Goal: Task Accomplishment & Management: Use online tool/utility

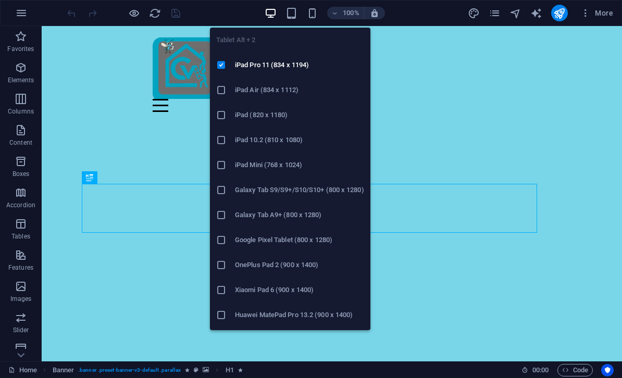
click at [294, 10] on icon "button" at bounding box center [292, 13] width 12 height 12
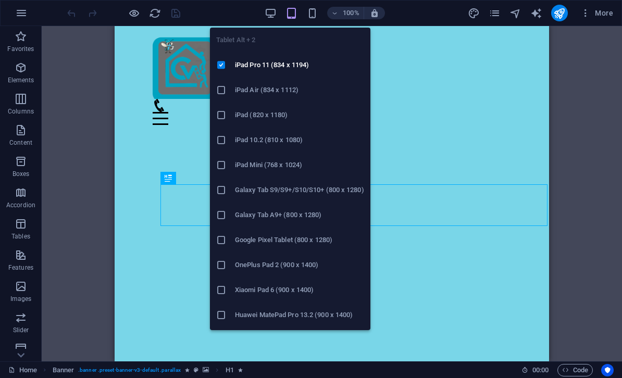
click at [295, 17] on icon "button" at bounding box center [292, 13] width 12 height 12
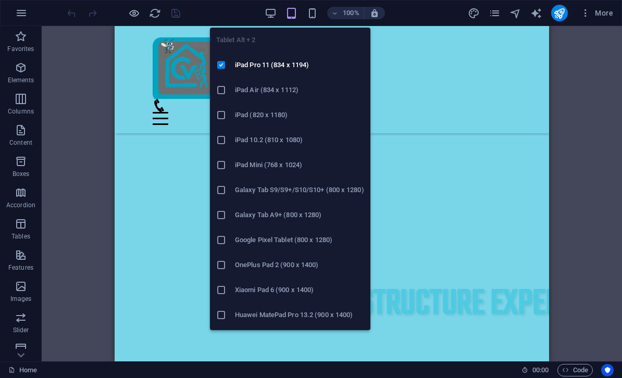
scroll to position [225, 0]
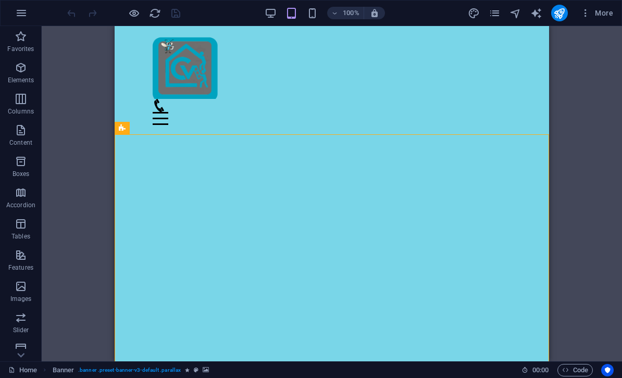
scroll to position [0, 0]
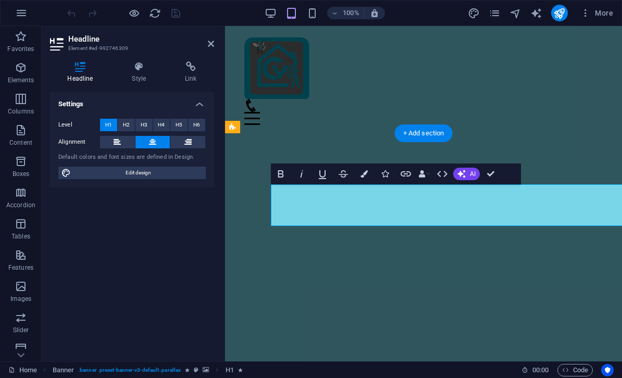
click at [114, 147] on icon at bounding box center [117, 142] width 7 height 13
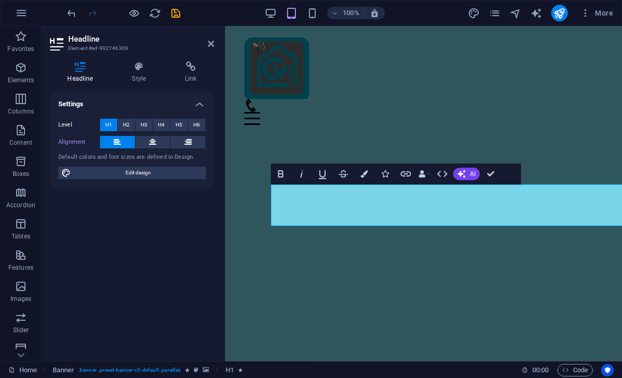
click at [132, 146] on button at bounding box center [117, 142] width 35 height 13
click at [157, 146] on button at bounding box center [153, 142] width 35 height 13
click at [169, 178] on span "Edit design" at bounding box center [138, 173] width 129 height 13
select select "px"
select select "300"
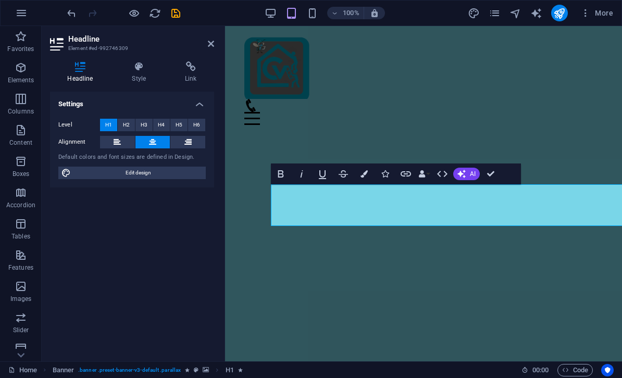
select select "px"
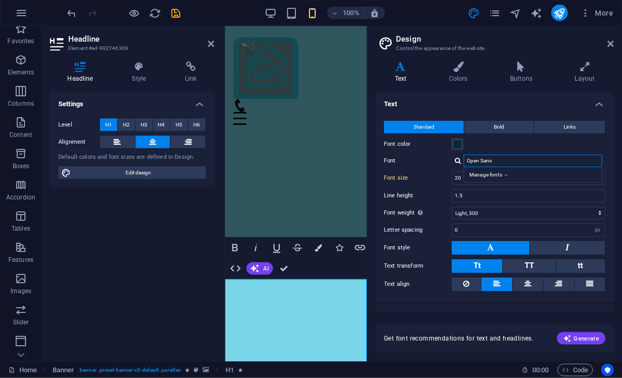
scroll to position [19, 0]
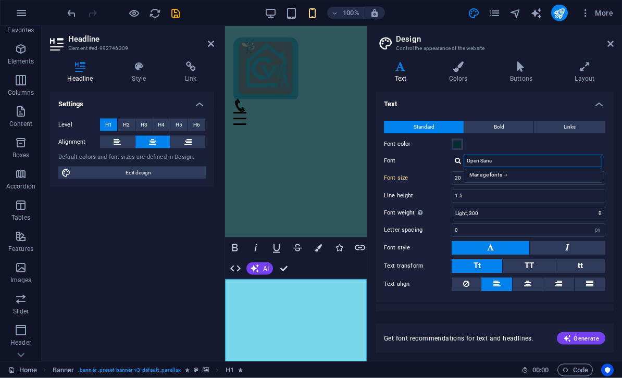
type input "Open Sans"
click at [97, 252] on div "Settings Level H1 H2 H3 H4 H5 H6 Alignment Default colors and font sizes are de…" at bounding box center [132, 223] width 164 height 262
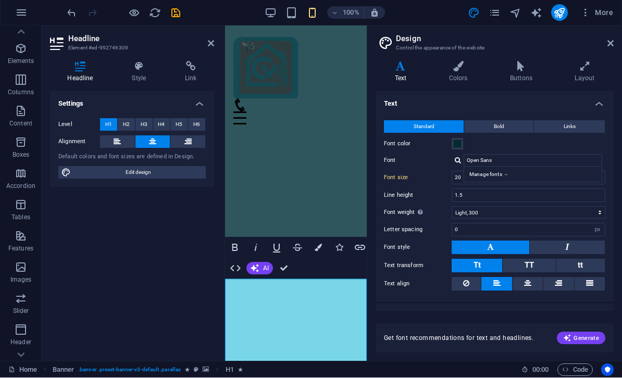
click at [13, 292] on button "Slider" at bounding box center [21, 304] width 42 height 31
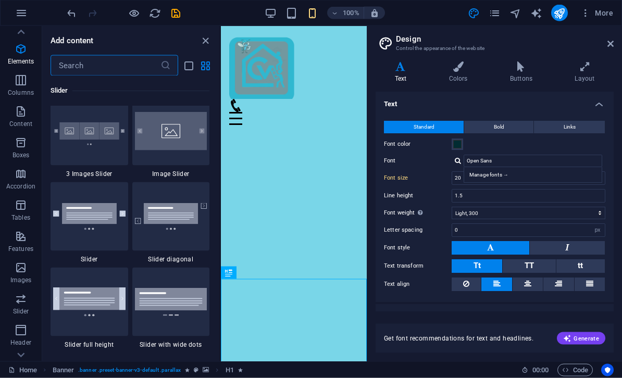
scroll to position [6005, 0]
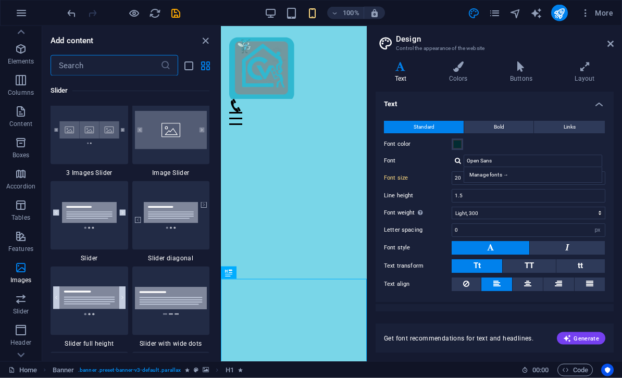
click at [313, 67] on div at bounding box center [293, 66] width 129 height 65
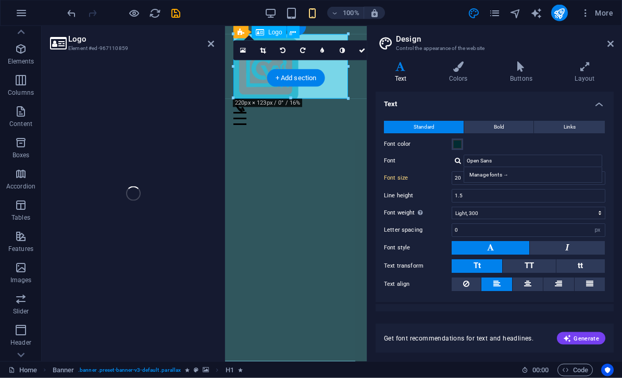
select select "px"
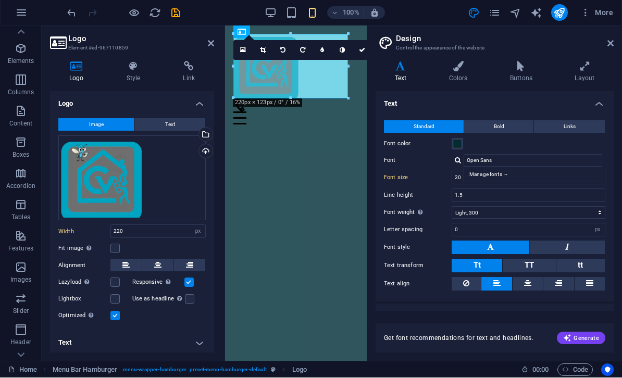
click at [610, 45] on icon at bounding box center [611, 44] width 6 height 8
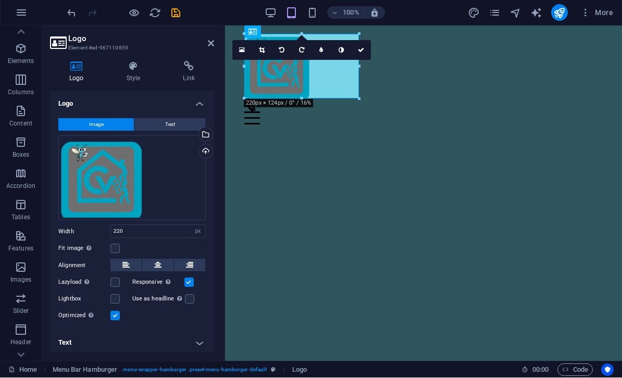
click at [210, 40] on link at bounding box center [211, 44] width 6 height 9
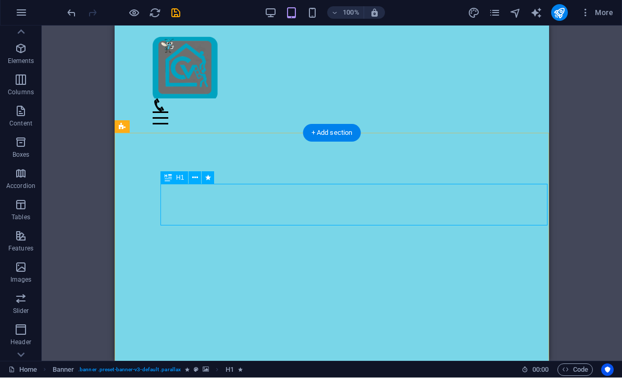
click at [195, 181] on icon at bounding box center [195, 178] width 6 height 11
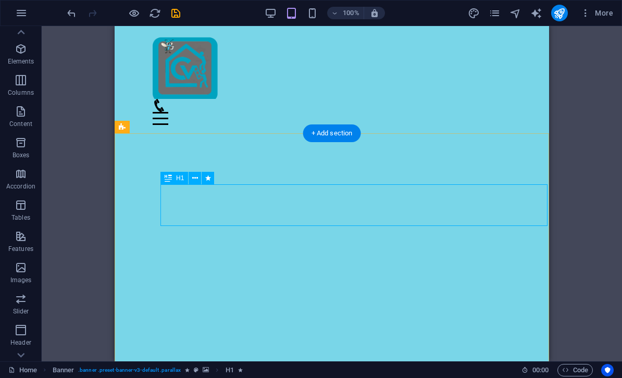
click at [195, 180] on icon at bounding box center [195, 178] width 6 height 11
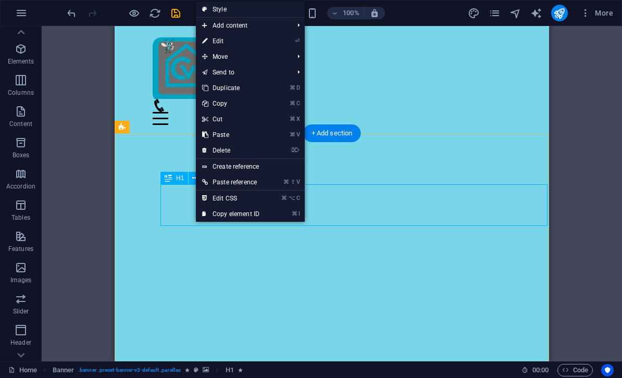
click at [194, 180] on icon at bounding box center [195, 178] width 6 height 11
click at [224, 47] on link "⏎ Edit" at bounding box center [230, 41] width 70 height 16
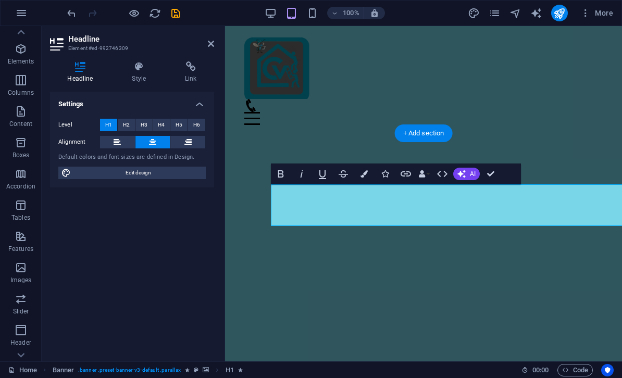
click at [198, 105] on h4 "Settings" at bounding box center [132, 101] width 164 height 19
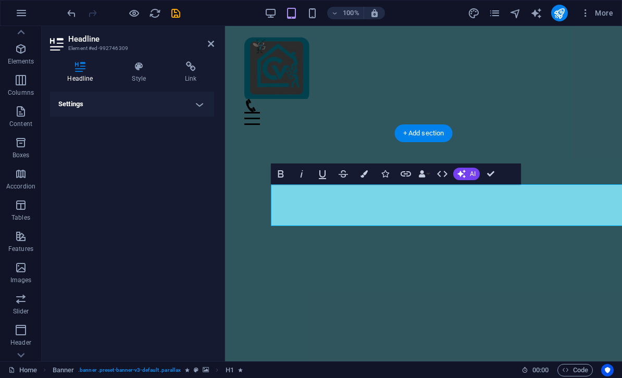
click at [200, 110] on h4 "Settings" at bounding box center [132, 104] width 164 height 25
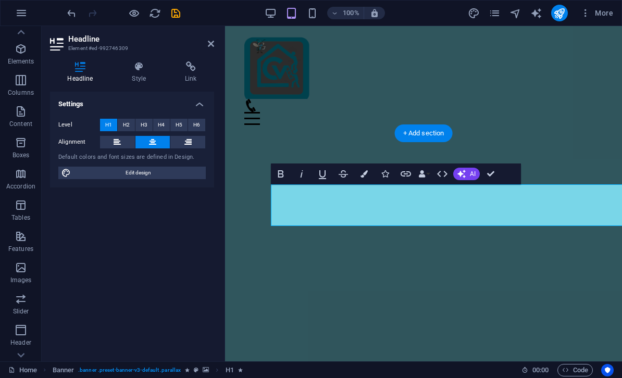
click at [130, 66] on icon at bounding box center [139, 67] width 49 height 10
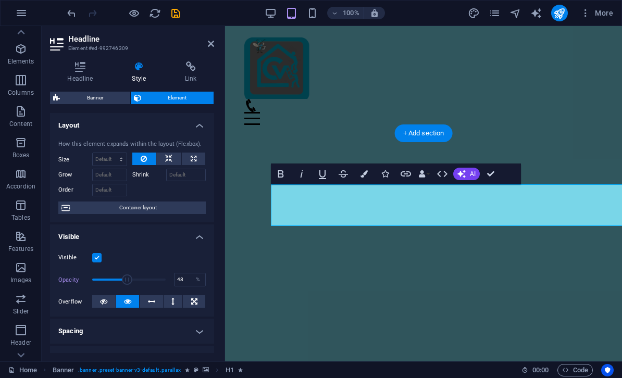
click at [126, 206] on span "Container layout" at bounding box center [138, 208] width 130 height 13
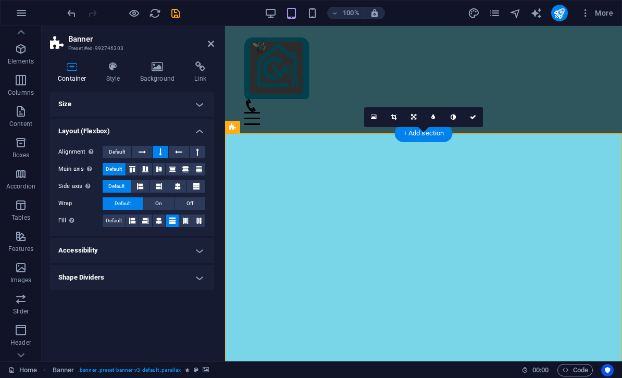
click at [202, 103] on h4 "Size" at bounding box center [132, 104] width 164 height 25
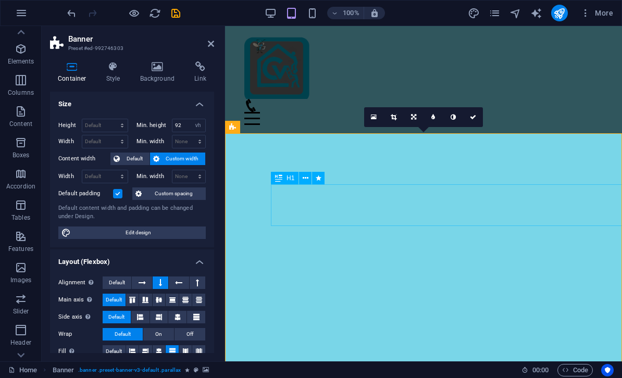
click at [116, 141] on select "Default px rem % em vh vw" at bounding box center [104, 142] width 45 height 13
select select "px"
type input "762"
type input "800"
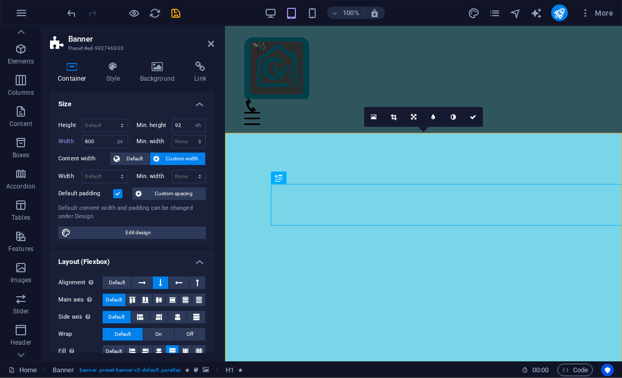
click at [314, 133] on div at bounding box center [423, 146] width 397 height 26
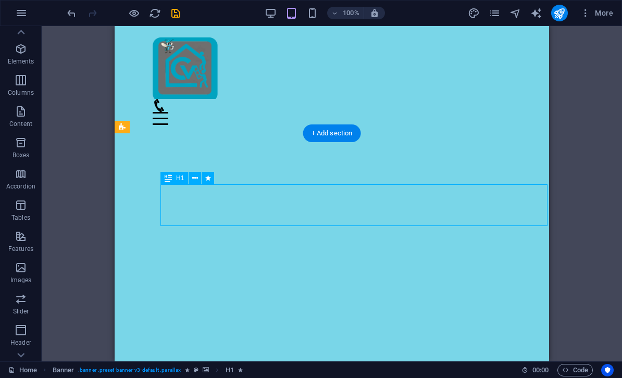
click at [186, 182] on div "H1" at bounding box center [175, 178] width 28 height 13
click at [194, 178] on icon at bounding box center [195, 178] width 6 height 11
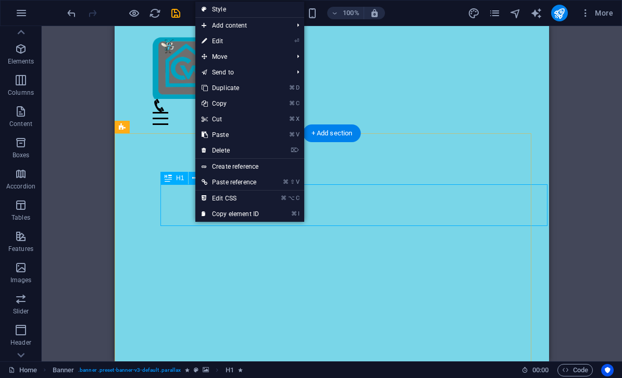
click at [241, 148] on link "⌦ Delete" at bounding box center [230, 151] width 70 height 16
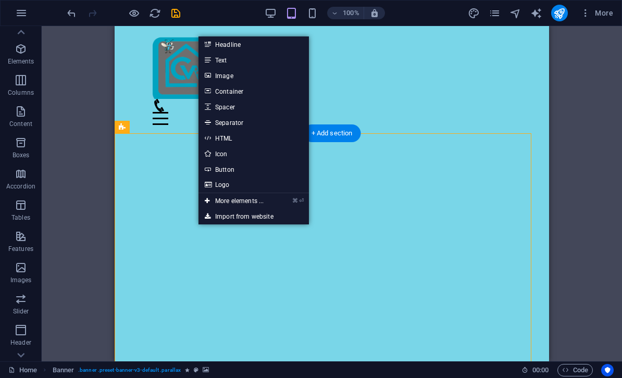
click at [233, 140] on link "HTML" at bounding box center [254, 138] width 111 height 16
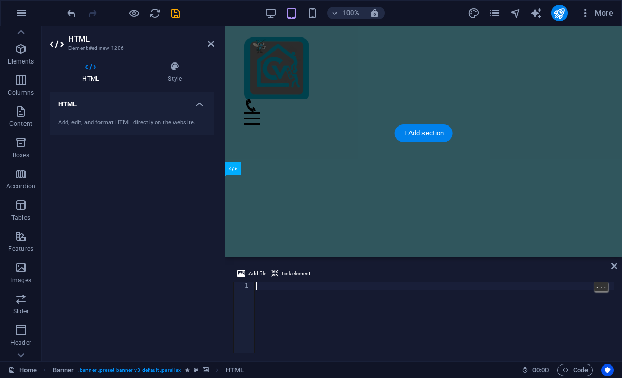
click at [368, 278] on div "Add file Link element" at bounding box center [424, 275] width 381 height 15
type textarea "</style>"
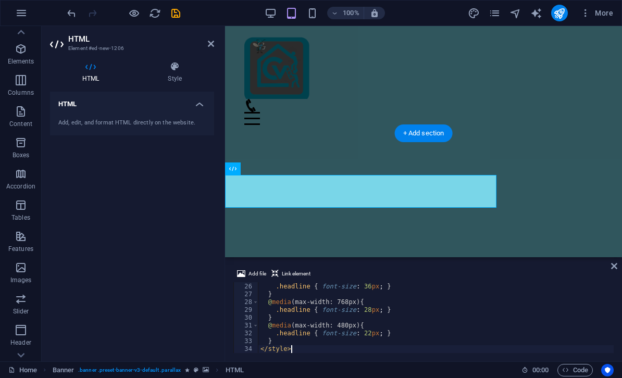
click at [613, 268] on icon at bounding box center [614, 266] width 6 height 8
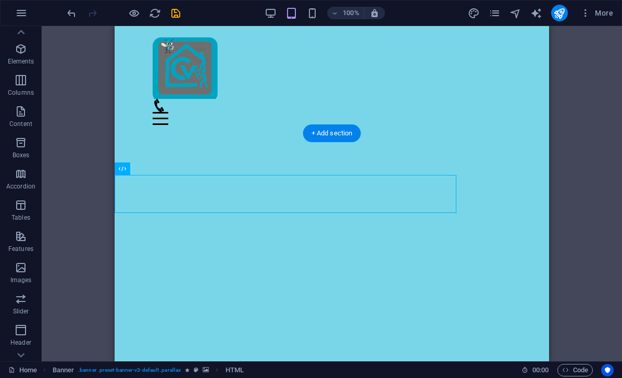
scroll to position [0, 0]
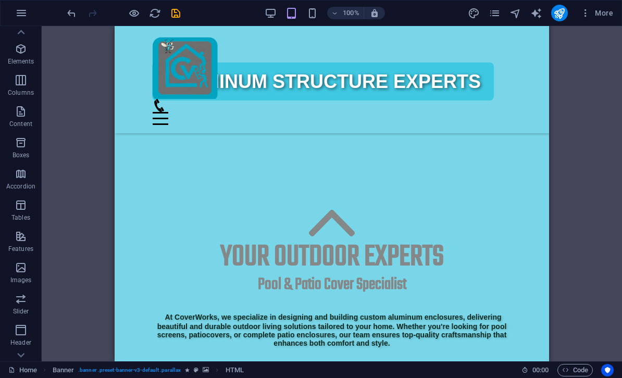
click at [178, 15] on icon "save" at bounding box center [176, 13] width 12 height 12
checkbox input "false"
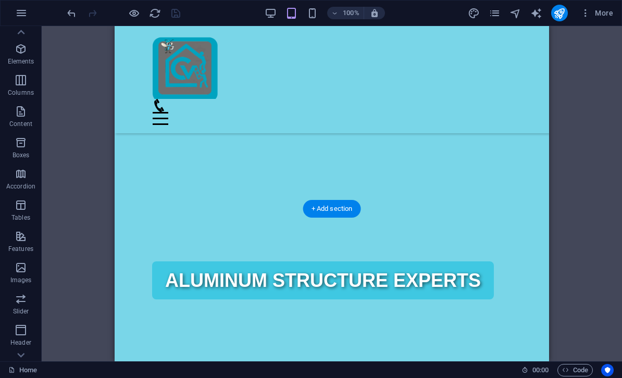
scroll to position [235, 0]
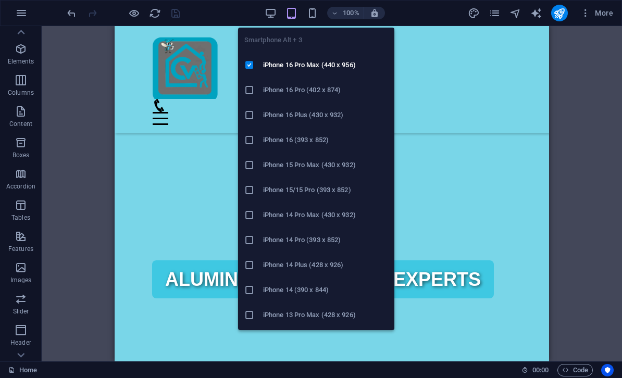
click at [284, 70] on h6 "iPhone 16 Pro Max (440 x 956)" at bounding box center [325, 65] width 125 height 13
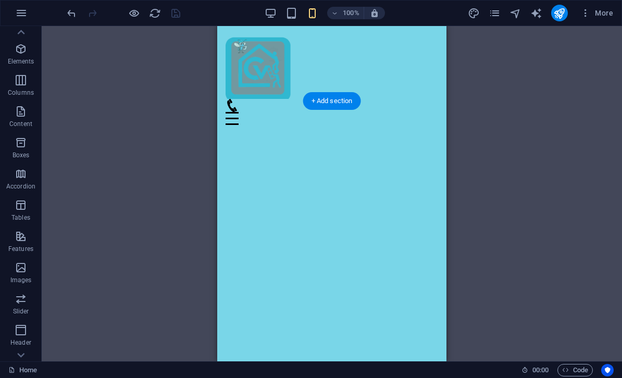
scroll to position [0, 0]
click at [563, 11] on icon "publish" at bounding box center [560, 13] width 12 height 12
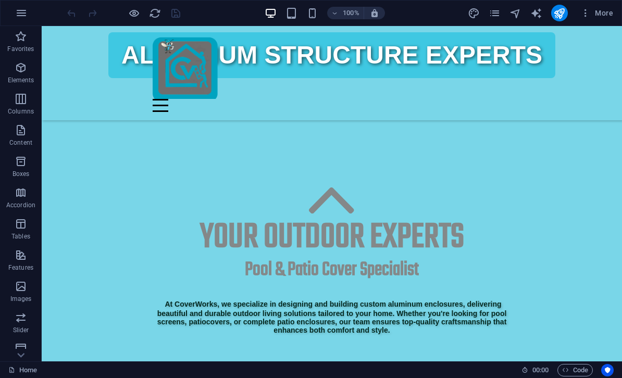
scroll to position [412, 0]
click at [379, 298] on div "At CoverWorks, we specialize in designing and building custom aluminum enclosur…" at bounding box center [332, 324] width 359 height 52
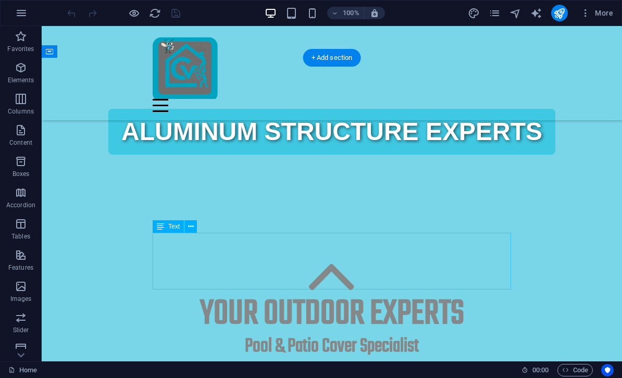
scroll to position [333, 0]
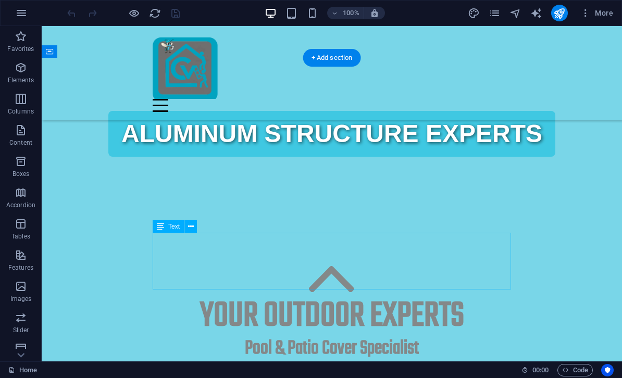
click at [421, 296] on div "your outdoor Experts" at bounding box center [332, 316] width 359 height 41
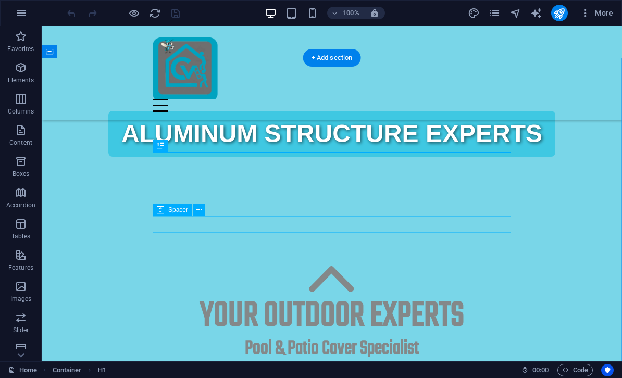
click at [401, 361] on div at bounding box center [332, 369] width 359 height 17
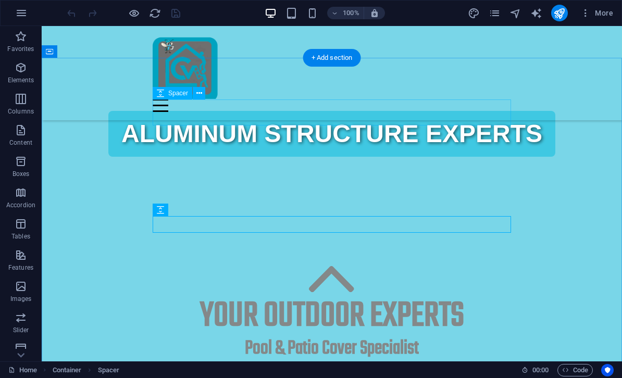
click at [417, 240] on div at bounding box center [332, 253] width 359 height 26
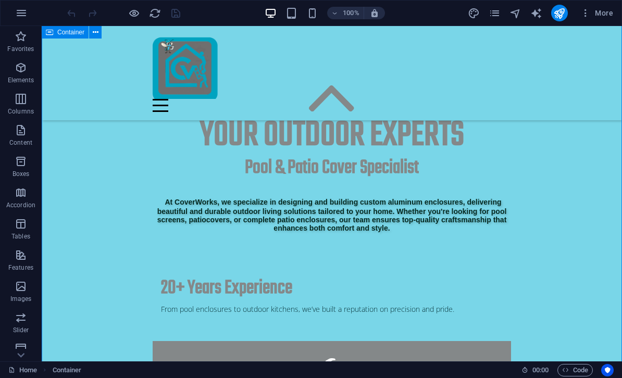
scroll to position [513, 0]
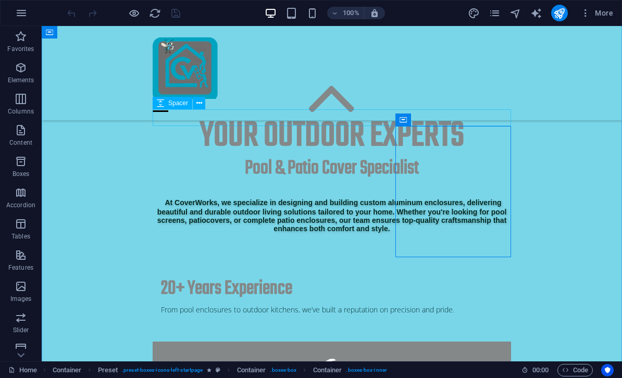
click at [233, 249] on div at bounding box center [332, 257] width 359 height 17
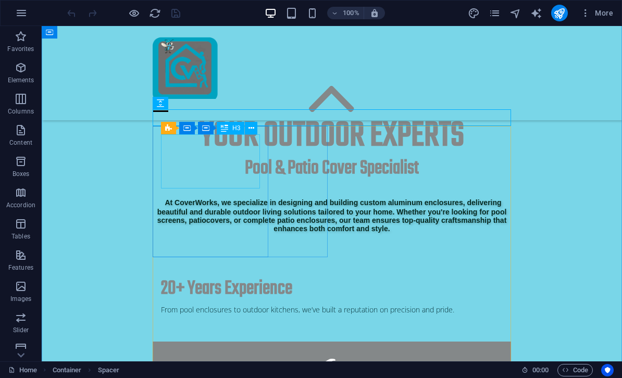
click at [231, 278] on div "20+ Years Experience" at bounding box center [332, 289] width 342 height 23
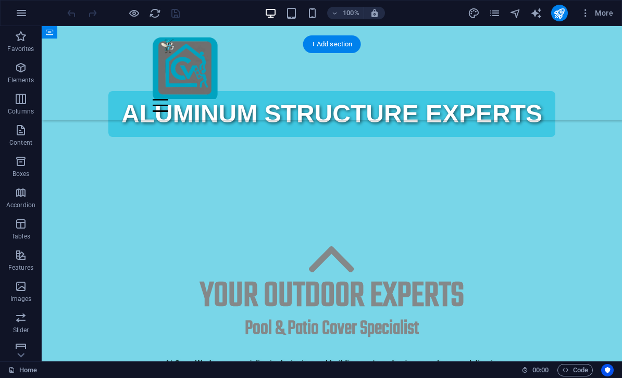
scroll to position [344, 0]
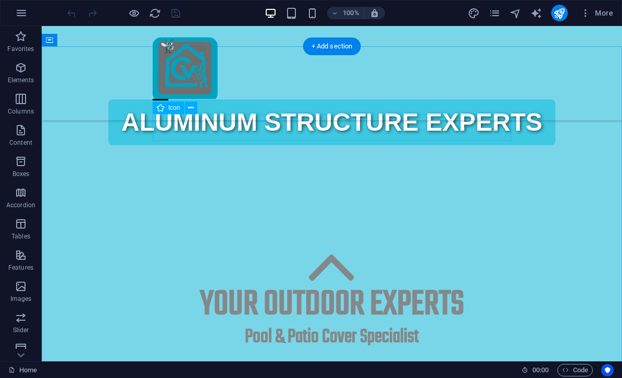
click at [396, 255] on figure at bounding box center [332, 270] width 359 height 30
click at [346, 285] on div "your outdoor Experts" at bounding box center [332, 305] width 359 height 41
click at [354, 326] on div "Pool & Patio Cover Specialist" at bounding box center [332, 337] width 359 height 23
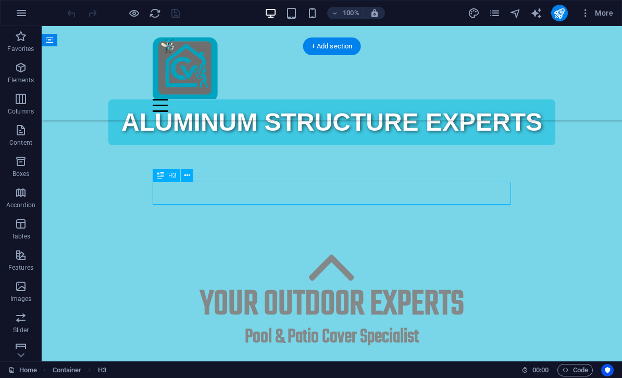
click at [383, 285] on div "your outdoor Experts" at bounding box center [332, 305] width 359 height 41
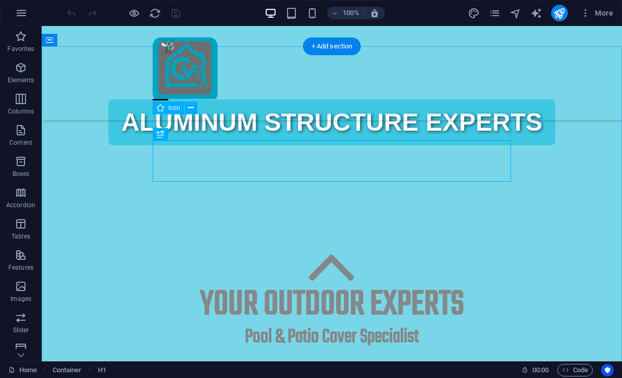
click at [359, 255] on figure at bounding box center [332, 270] width 359 height 30
click at [513, 18] on icon "navigator" at bounding box center [516, 13] width 12 height 12
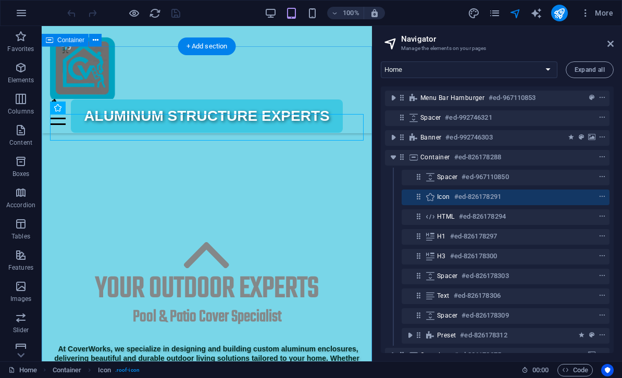
click at [602, 160] on icon "context-menu" at bounding box center [602, 157] width 7 height 7
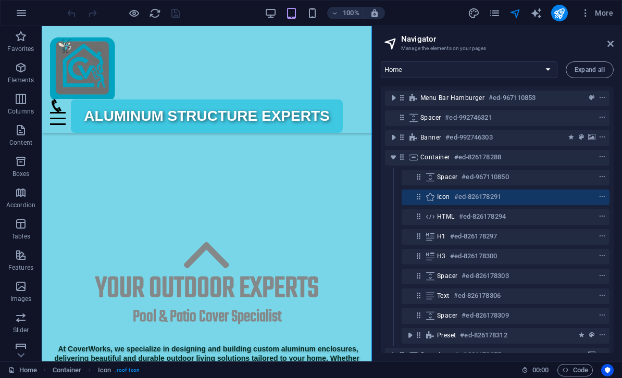
scroll to position [476, 0]
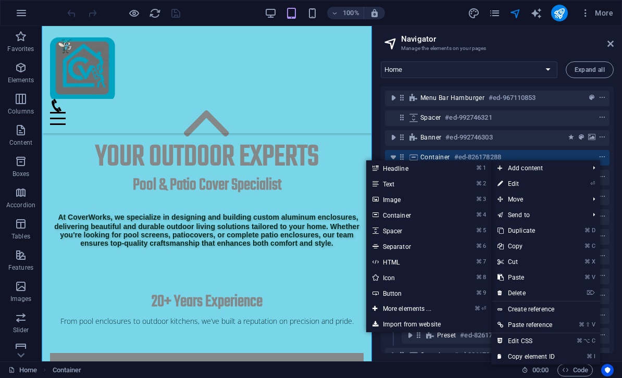
click at [401, 220] on link "⌘ 4 Container" at bounding box center [409, 215] width 86 height 16
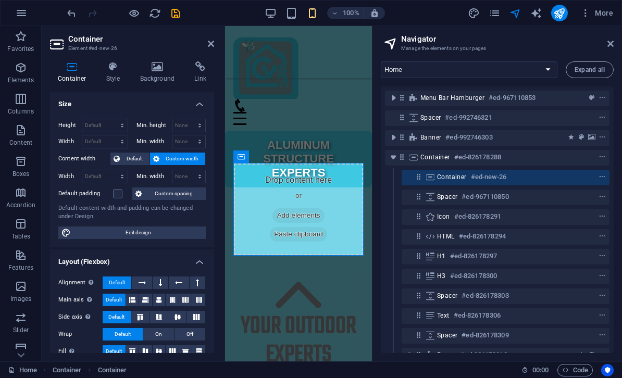
click at [323, 271] on div at bounding box center [299, 269] width 130 height 26
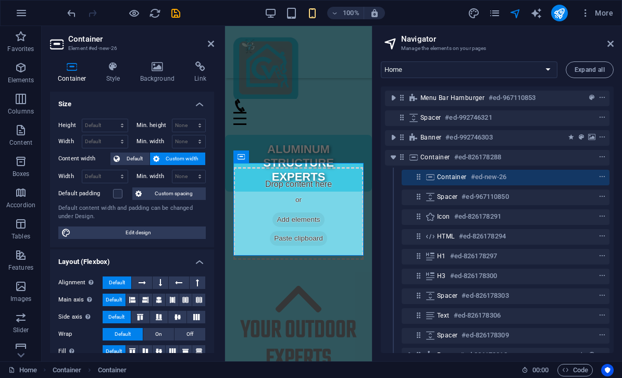
select select "px"
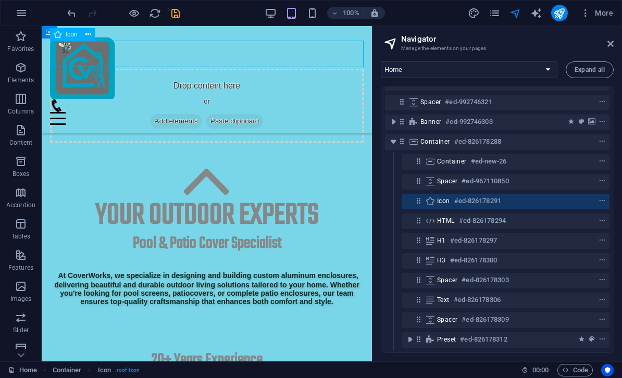
scroll to position [14, 0]
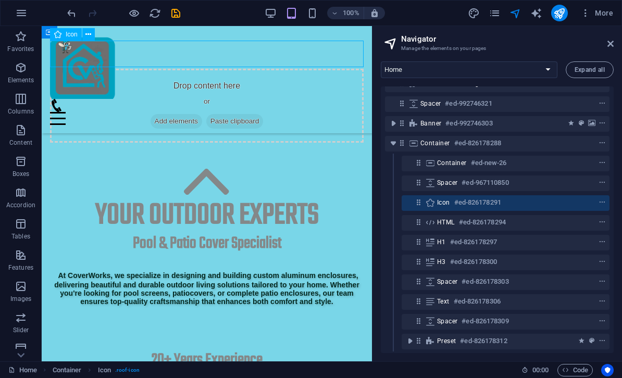
click at [421, 202] on div "Menu Bar Hamburger #ed-967110853 Spacer #ed-992746321 Banner #ed-992746303 Cont…" at bounding box center [497, 220] width 233 height 267
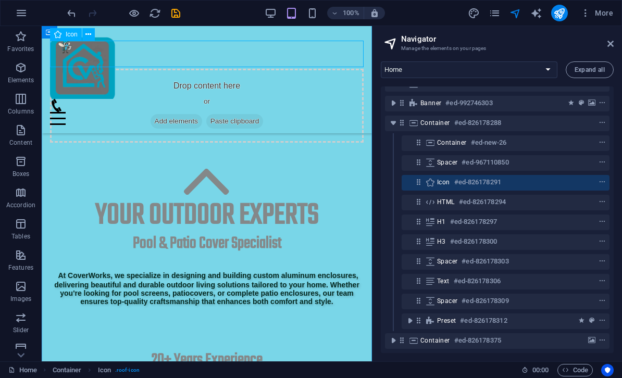
scroll to position [31, 0]
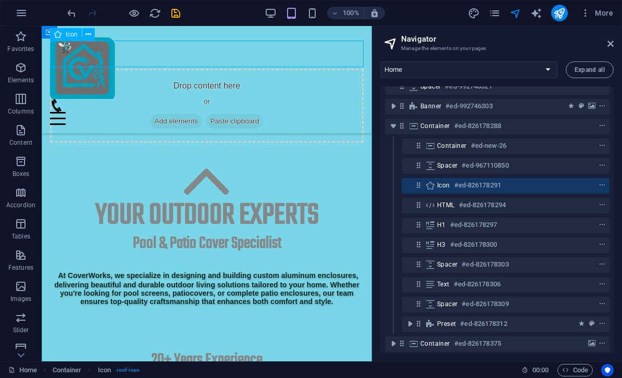
click at [422, 181] on icon at bounding box center [418, 185] width 9 height 9
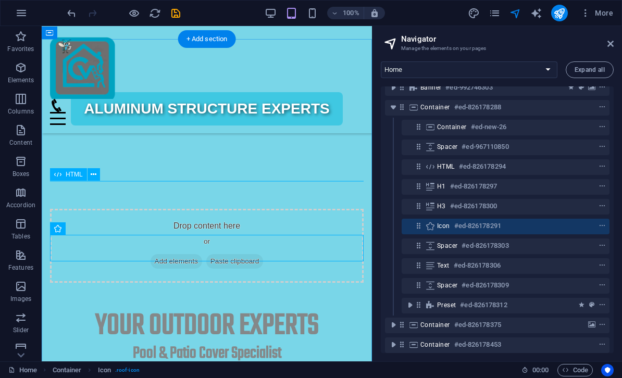
scroll to position [56, 0]
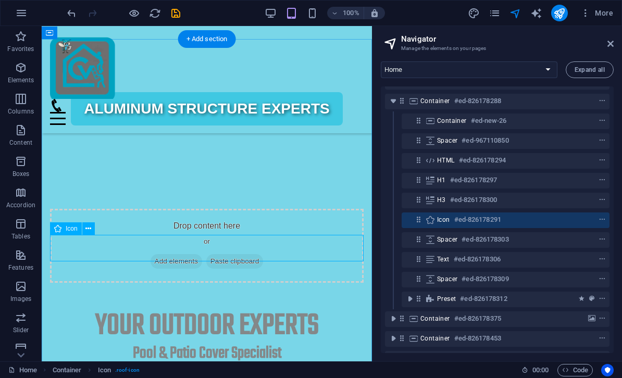
click at [422, 216] on icon at bounding box center [418, 219] width 9 height 9
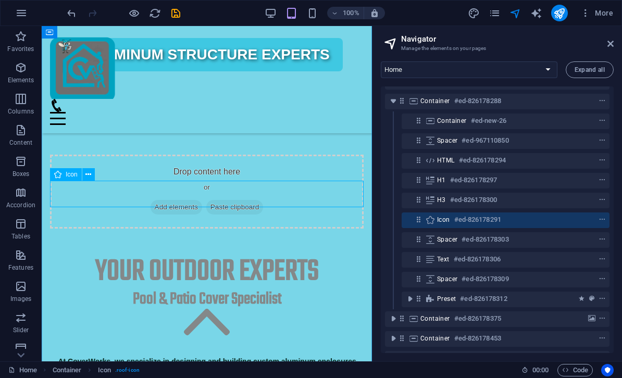
click at [421, 221] on icon at bounding box center [418, 219] width 9 height 9
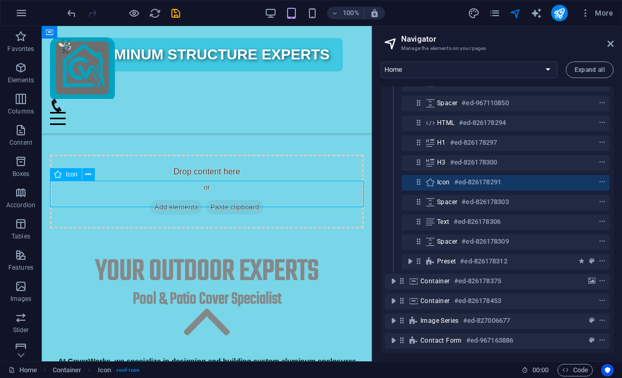
scroll to position [94, 0]
click at [421, 183] on icon at bounding box center [418, 182] width 9 height 9
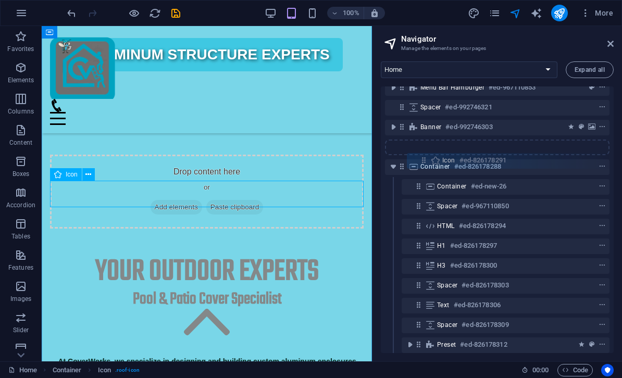
scroll to position [10, 0]
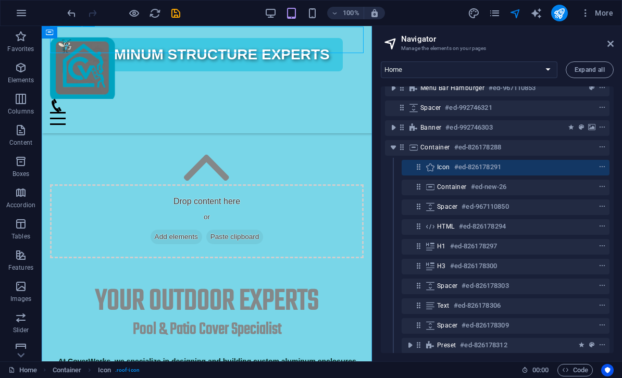
click at [420, 166] on icon at bounding box center [418, 167] width 9 height 9
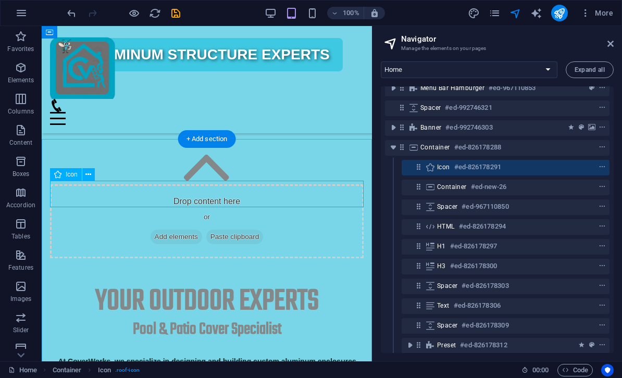
scroll to position [251, 0]
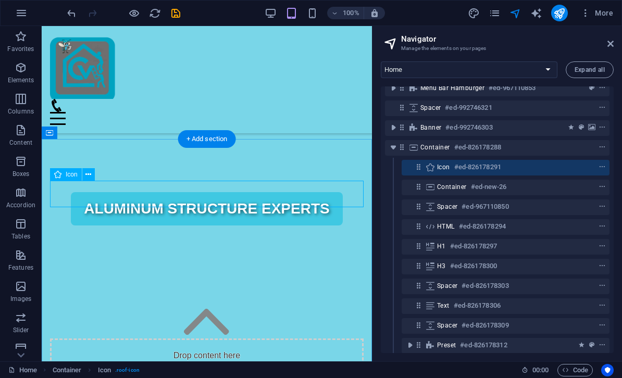
click at [423, 165] on icon at bounding box center [418, 167] width 9 height 9
click at [412, 168] on div "Icon #ed-826178291" at bounding box center [506, 168] width 208 height 16
click at [421, 160] on div "Icon #ed-826178291" at bounding box center [506, 168] width 208 height 16
select select "xMidYMid"
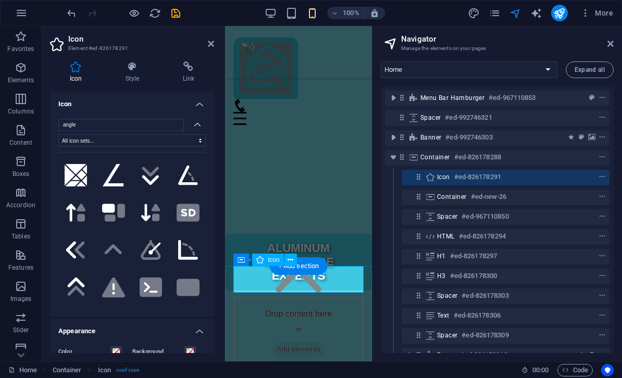
scroll to position [0, 0]
click at [603, 175] on icon "context-menu" at bounding box center [602, 177] width 7 height 7
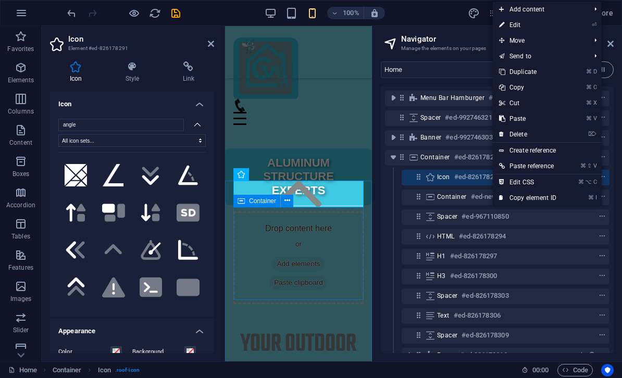
click at [413, 204] on div "Container #ed-new-26" at bounding box center [506, 198] width 208 height 16
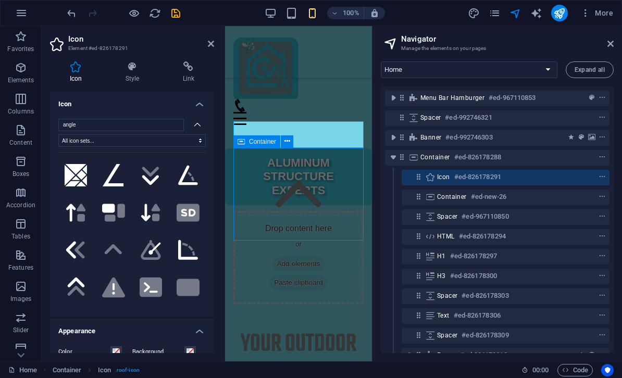
scroll to position [396, 0]
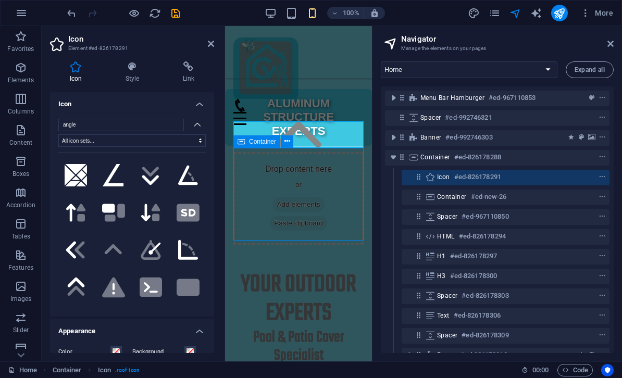
click at [413, 204] on div "Container #ed-new-26" at bounding box center [506, 198] width 208 height 16
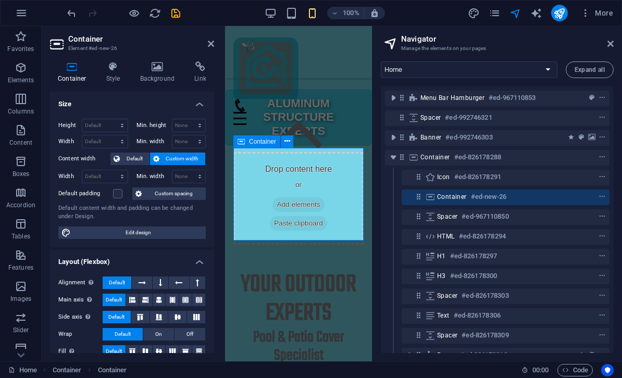
click at [415, 199] on icon at bounding box center [418, 196] width 9 height 9
click at [329, 176] on div "Drop content here or Add elements Paste clipboard" at bounding box center [299, 198] width 130 height 93
click at [325, 281] on div "your outdoor Experts" at bounding box center [299, 300] width 130 height 58
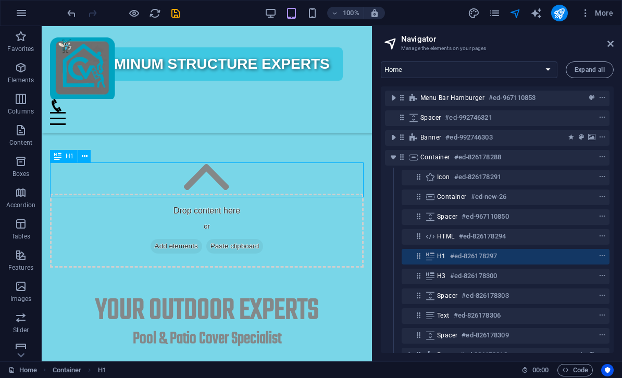
click at [265, 194] on div "Drop content here or Add elements Paste clipboard" at bounding box center [207, 231] width 314 height 74
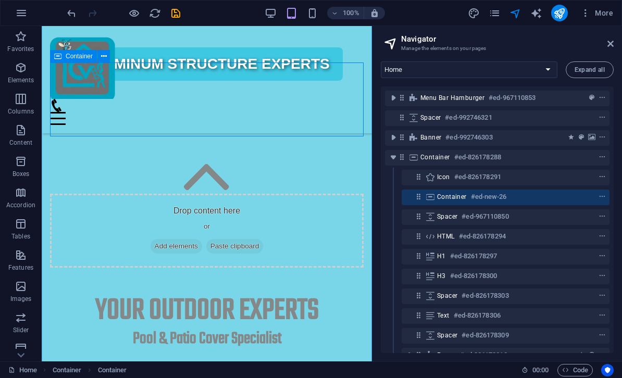
click at [602, 197] on icon "context-menu" at bounding box center [602, 196] width 7 height 7
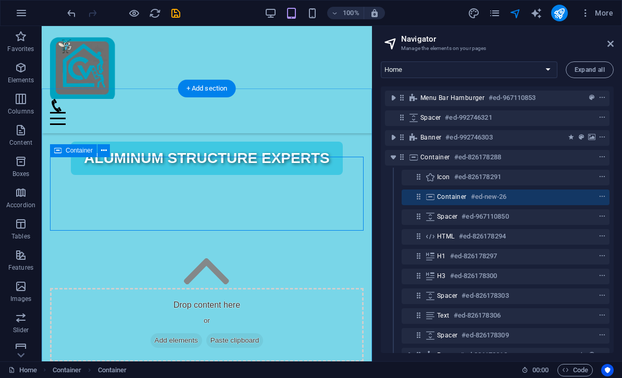
click at [601, 198] on icon "context-menu" at bounding box center [602, 196] width 7 height 7
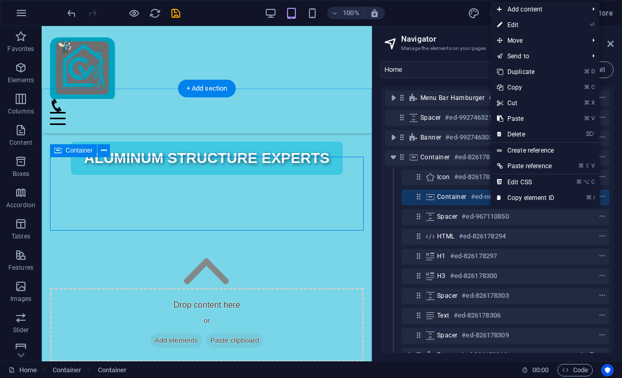
click at [601, 198] on icon "context-menu" at bounding box center [602, 196] width 7 height 7
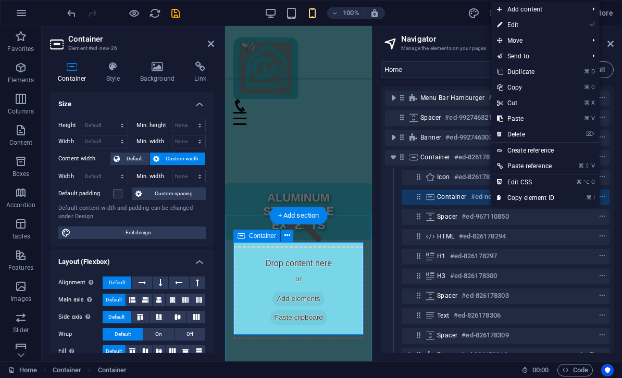
click at [520, 19] on link "⏎ Edit" at bounding box center [526, 25] width 70 height 16
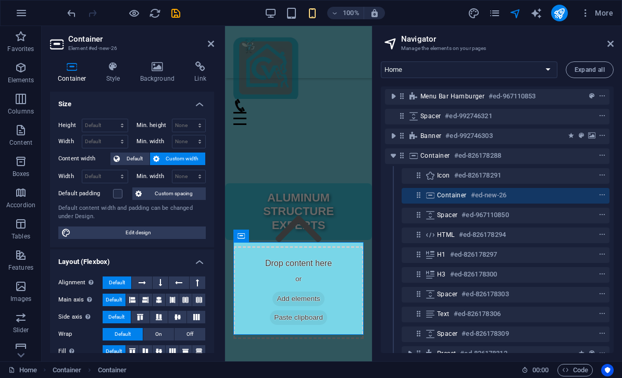
scroll to position [2, 0]
click at [599, 197] on icon "context-menu" at bounding box center [602, 194] width 7 height 7
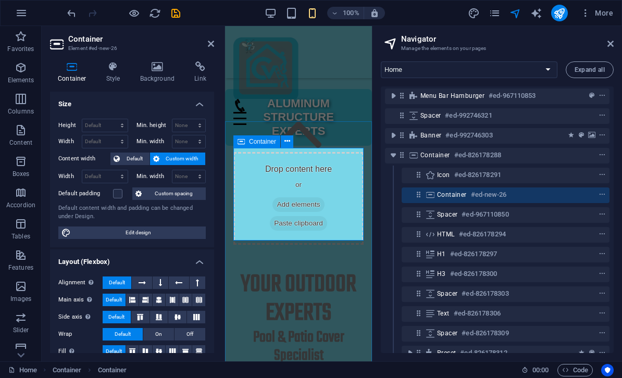
click at [604, 195] on icon "context-menu" at bounding box center [602, 194] width 7 height 7
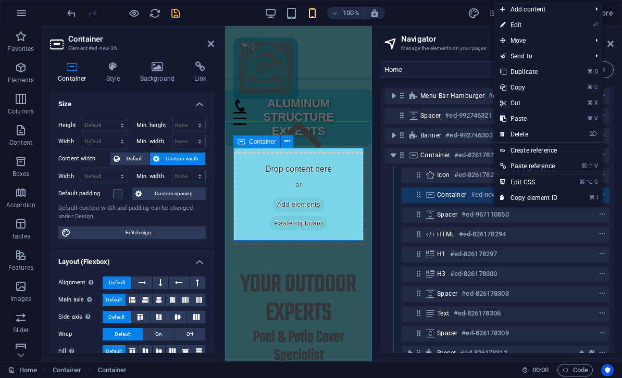
click at [522, 134] on link "⌦ Delete" at bounding box center [529, 135] width 70 height 16
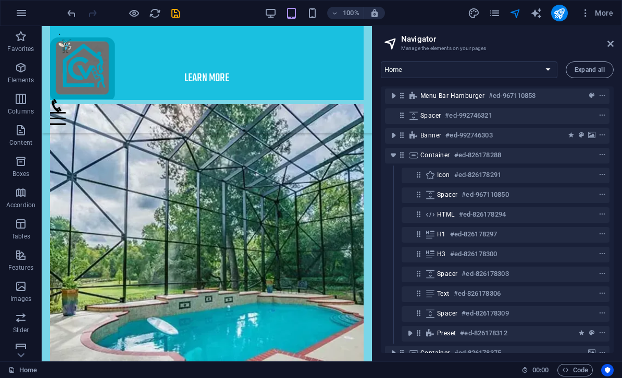
scroll to position [2511, 0]
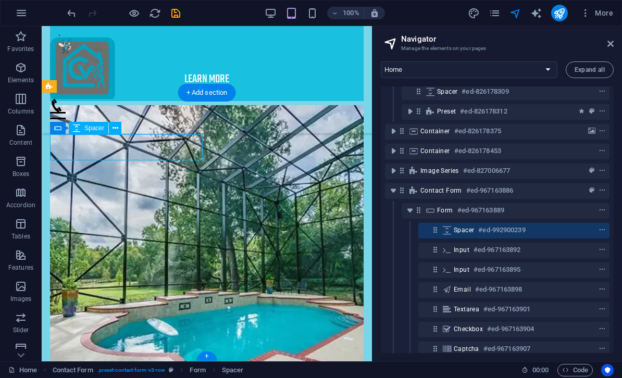
scroll to position [235, 0]
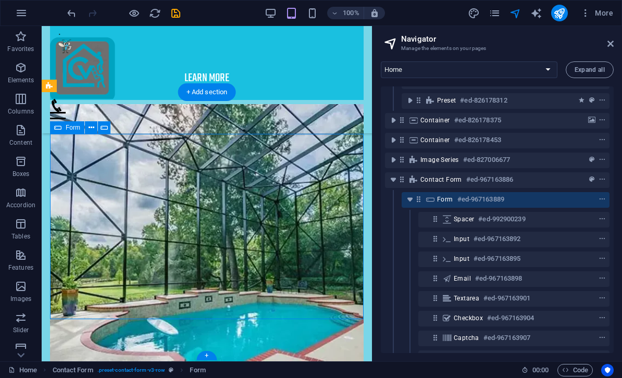
scroll to position [2511, 0]
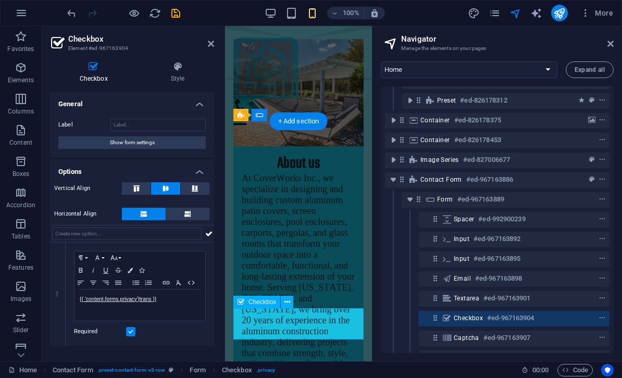
scroll to position [3938, 0]
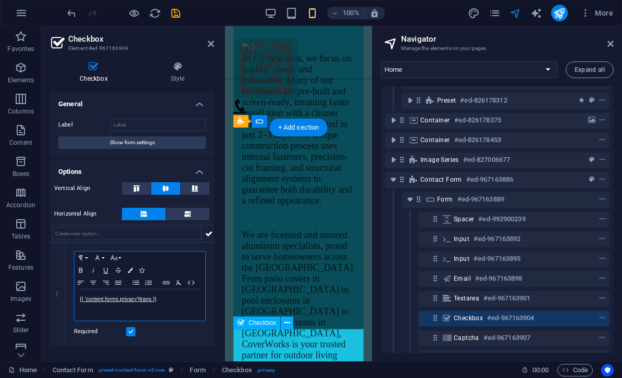
click at [161, 303] on p "{{ 'content.forms.privacy'|trans }}" at bounding box center [140, 299] width 120 height 9
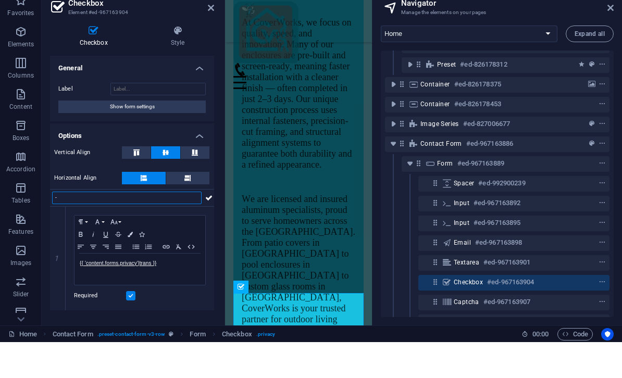
scroll to position [0, 0]
type input "--j"
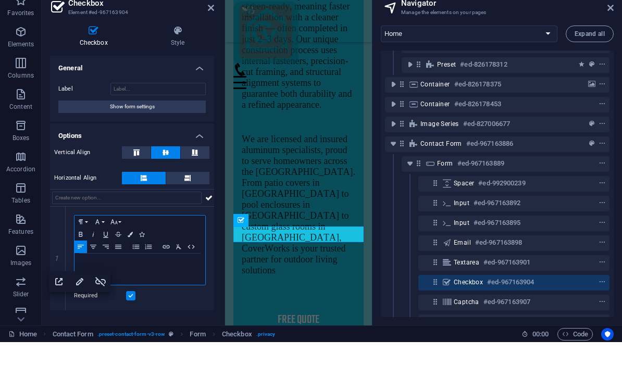
scroll to position [4005, 0]
click at [210, 228] on icon at bounding box center [208, 234] width 7 height 13
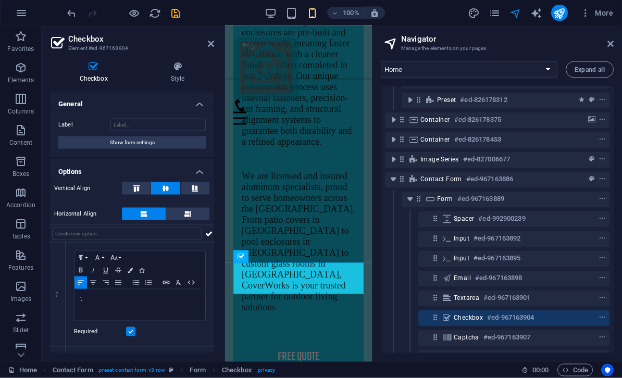
click at [130, 335] on label at bounding box center [130, 331] width 9 height 9
click at [0, 0] on input "Required" at bounding box center [0, 0] width 0 height 0
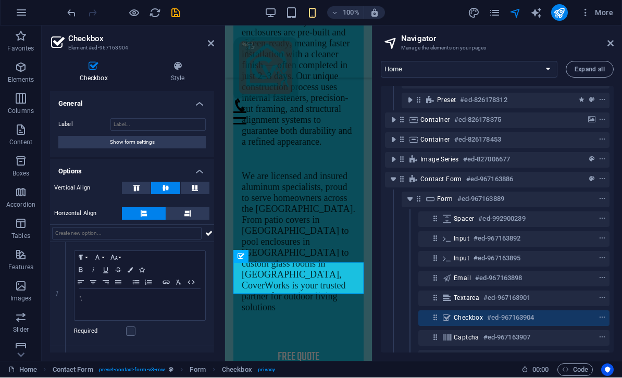
click at [130, 330] on label at bounding box center [130, 331] width 9 height 9
click at [0, 0] on input "Required" at bounding box center [0, 0] width 0 height 0
click at [131, 331] on label at bounding box center [130, 331] width 9 height 9
click at [0, 0] on input "Required" at bounding box center [0, 0] width 0 height 0
click at [211, 230] on icon at bounding box center [208, 234] width 7 height 13
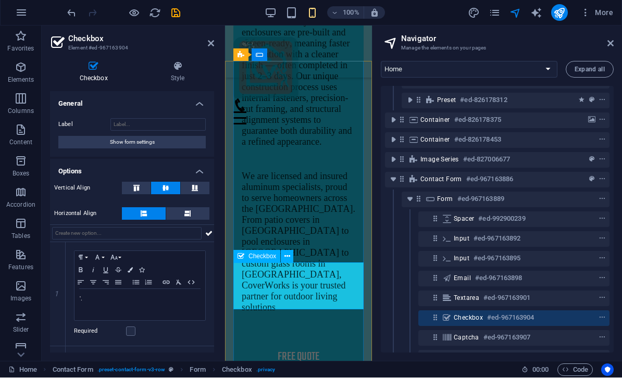
click at [293, 256] on button at bounding box center [287, 257] width 13 height 13
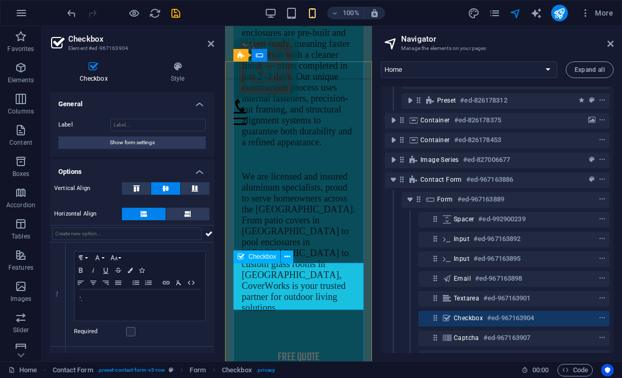
click at [296, 254] on div "Checkbox" at bounding box center [267, 257] width 67 height 13
click at [289, 256] on icon at bounding box center [288, 257] width 6 height 11
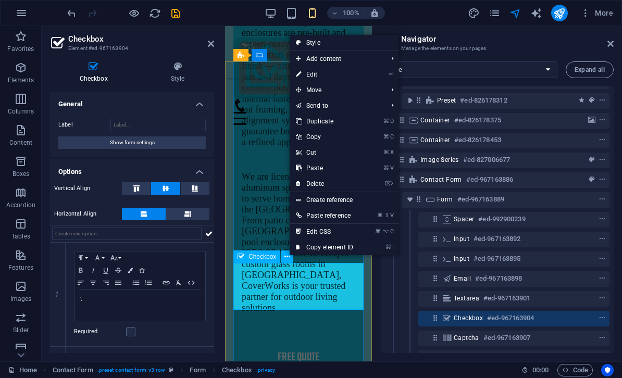
click at [333, 177] on link "⌦ Delete" at bounding box center [325, 184] width 70 height 16
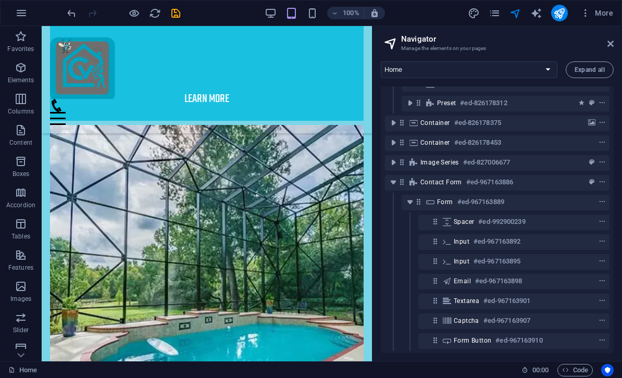
scroll to position [2490, 0]
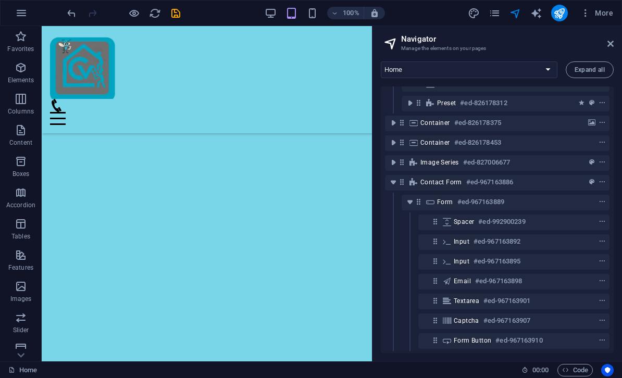
click at [179, 7] on icon "save" at bounding box center [176, 13] width 12 height 12
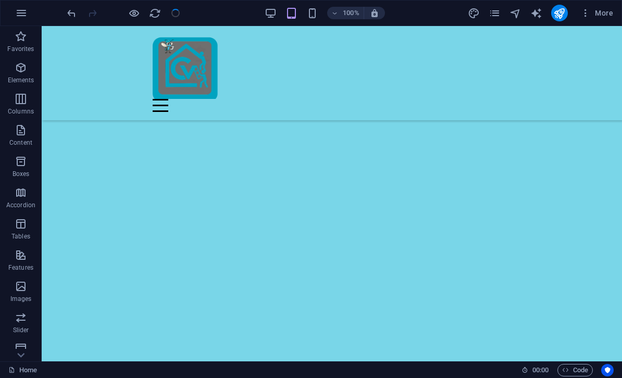
scroll to position [52, 0]
click at [557, 18] on icon "publish" at bounding box center [560, 13] width 12 height 12
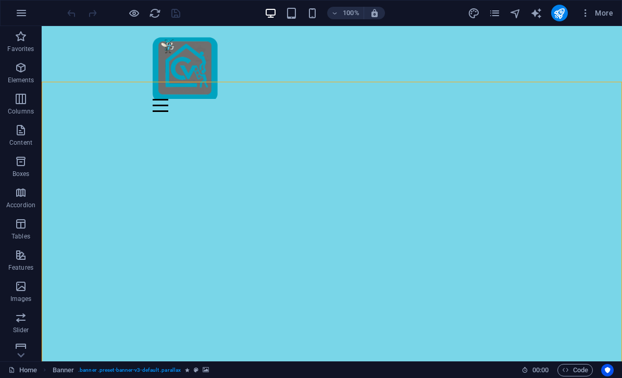
select select "vh"
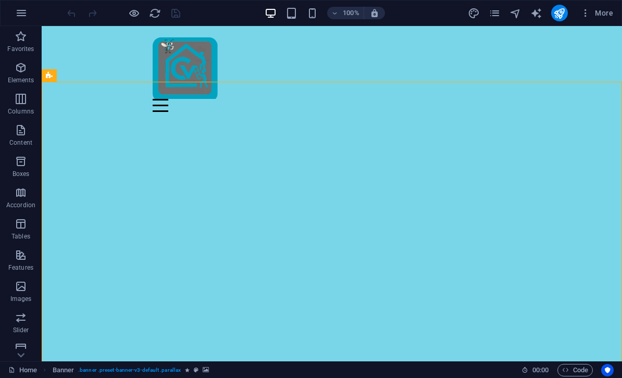
select select "px"
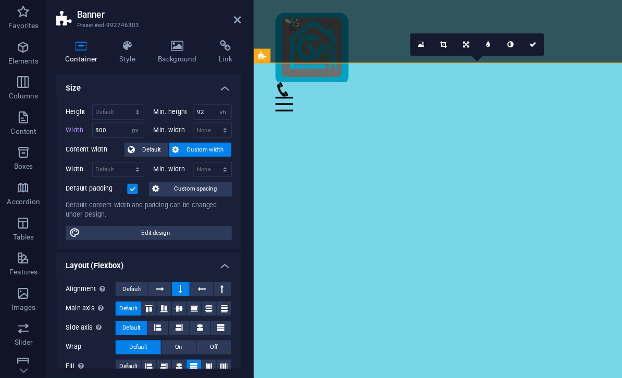
click at [180, 227] on span "Edit design" at bounding box center [138, 233] width 129 height 13
select select "rem"
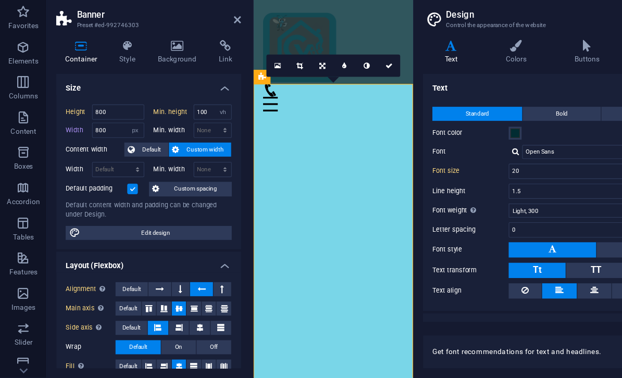
type input "800"
select select "px"
type input "100"
select select "px"
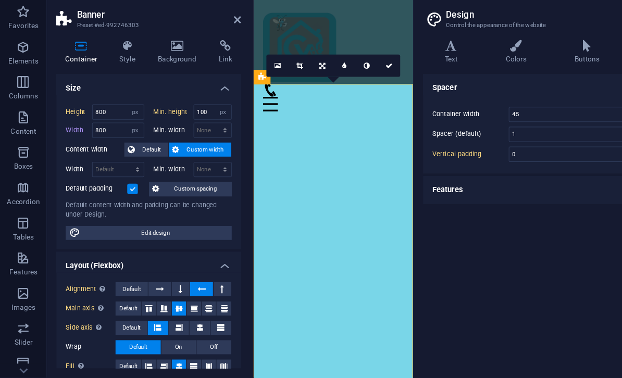
click at [119, 62] on h4 "Style" at bounding box center [116, 73] width 34 height 22
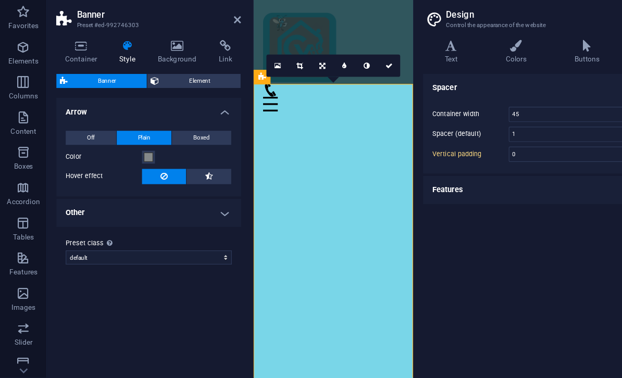
click at [162, 62] on h4 "Background" at bounding box center [159, 73] width 55 height 22
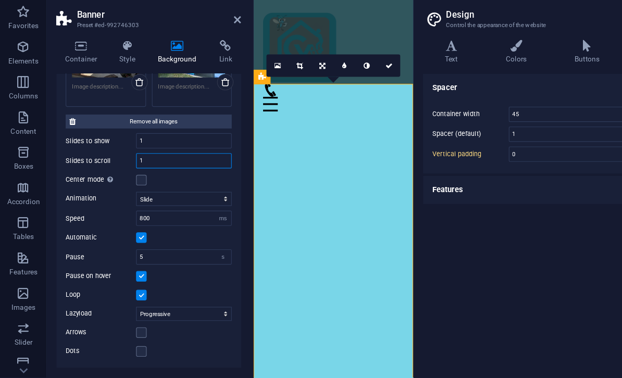
scroll to position [346, 0]
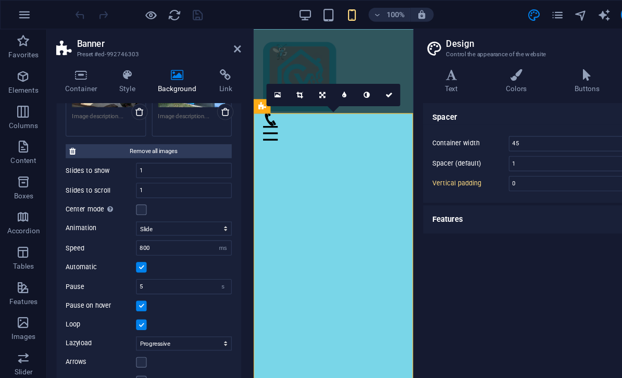
click at [100, 180] on div "Enables centered view with partial previous/next slide. Use with odd numbered "…" at bounding box center [128, 160] width 83 height 39
click at [0, 0] on input "Center mode Enables centered view with partial previous/next slide. Use with od…" at bounding box center [0, 0] width 0 height 0
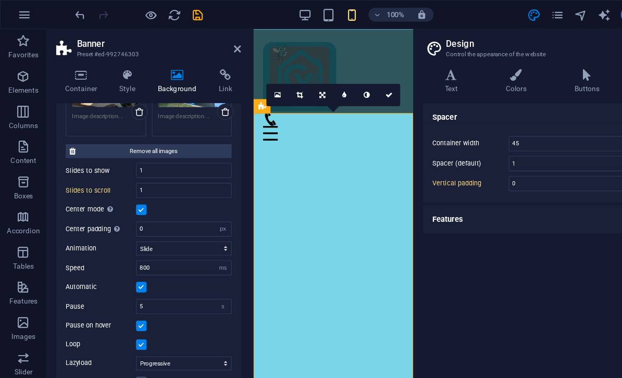
click at [210, 187] on div "None Color / Gradient Element Stretch background to full-width Color overlay Pl…" at bounding box center [132, 68] width 164 height 607
click at [112, 74] on h4 "Style" at bounding box center [116, 73] width 34 height 22
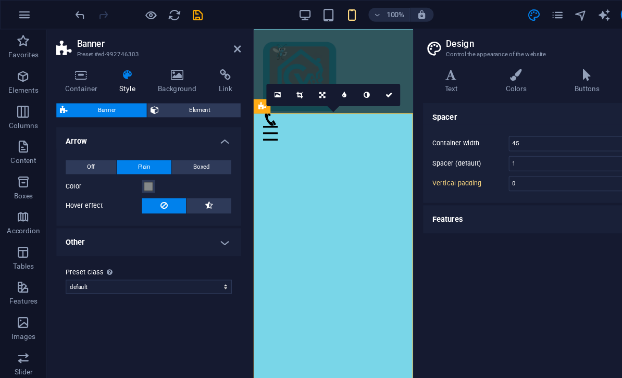
click at [201, 129] on h4 "Arrow" at bounding box center [132, 122] width 164 height 19
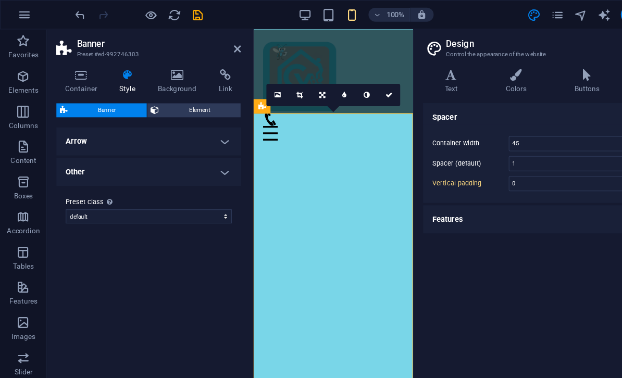
click at [202, 126] on h4 "Arrow" at bounding box center [132, 125] width 164 height 25
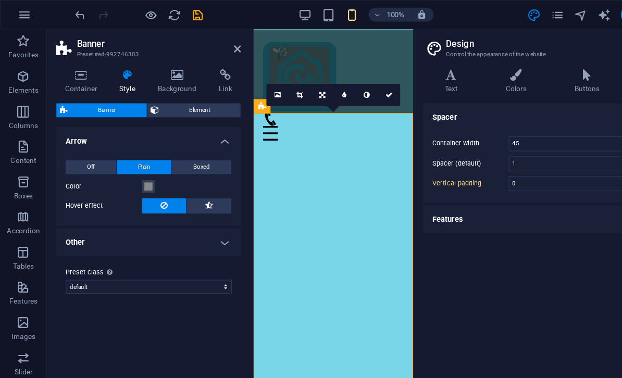
click at [202, 221] on h4 "Other" at bounding box center [132, 215] width 164 height 25
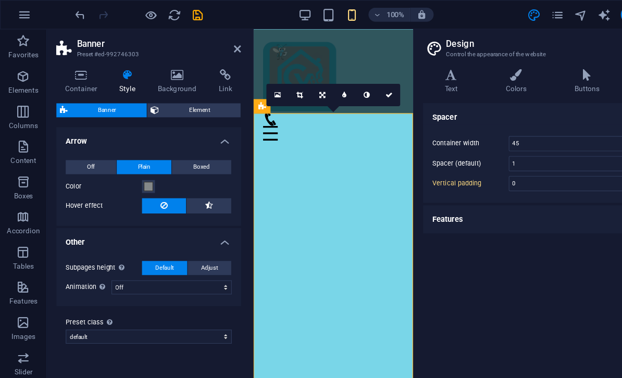
click at [161, 77] on h4 "Background" at bounding box center [159, 73] width 55 height 22
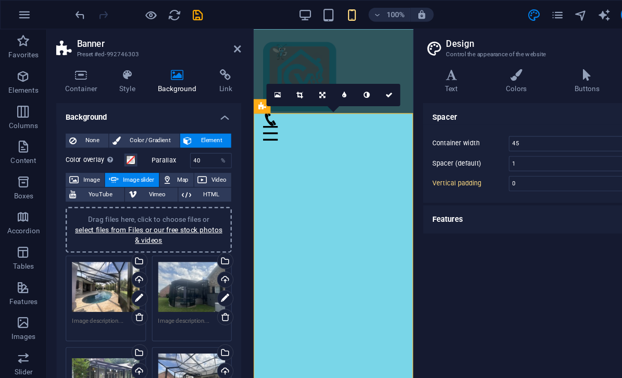
scroll to position [0, 0]
click at [119, 74] on h4 "Style" at bounding box center [116, 73] width 34 height 22
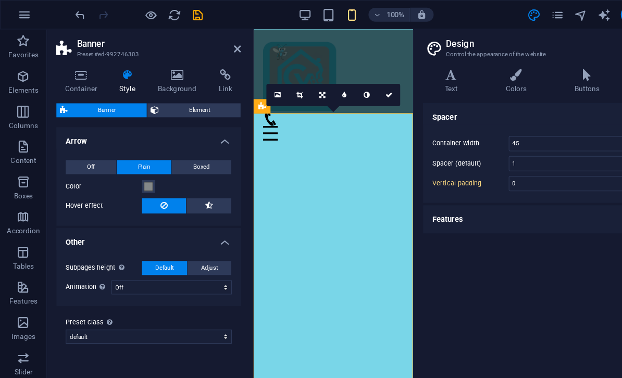
click at [193, 100] on span "Element" at bounding box center [177, 98] width 67 height 13
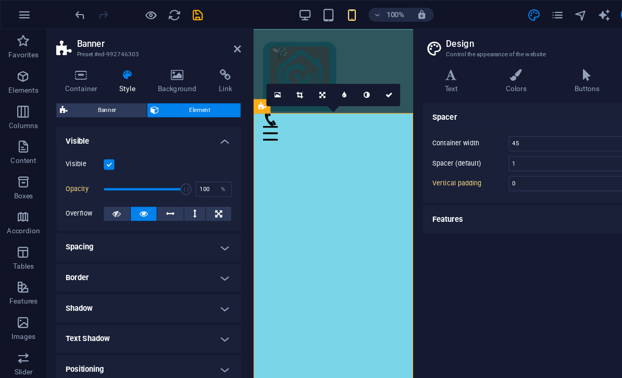
click at [121, 98] on span "Banner" at bounding box center [95, 98] width 64 height 13
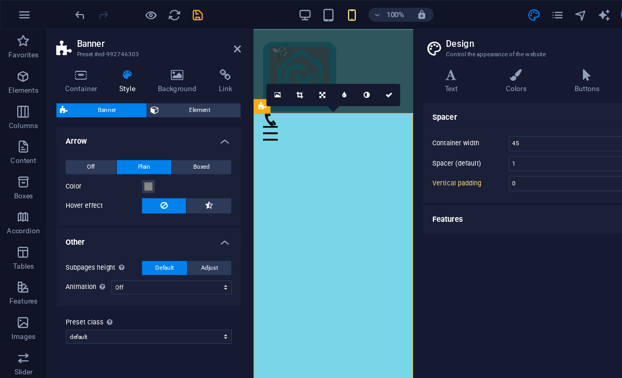
click at [177, 102] on span "Element" at bounding box center [177, 98] width 67 height 13
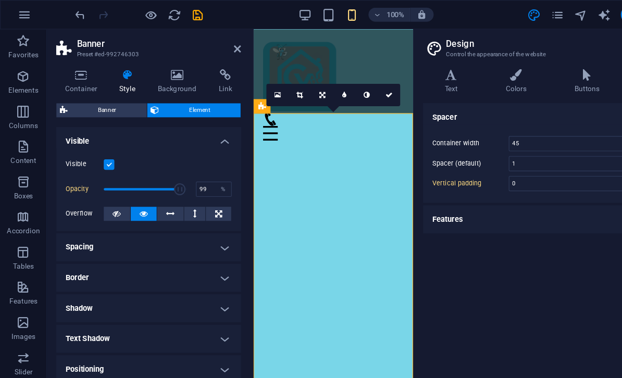
type input "100"
click at [197, 191] on icon at bounding box center [194, 190] width 6 height 13
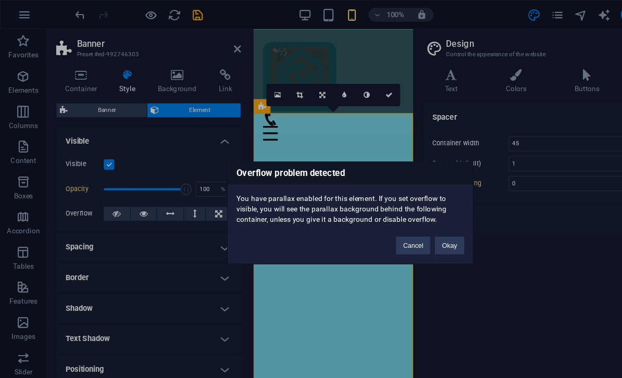
click at [403, 219] on button "Okay" at bounding box center [399, 219] width 26 height 16
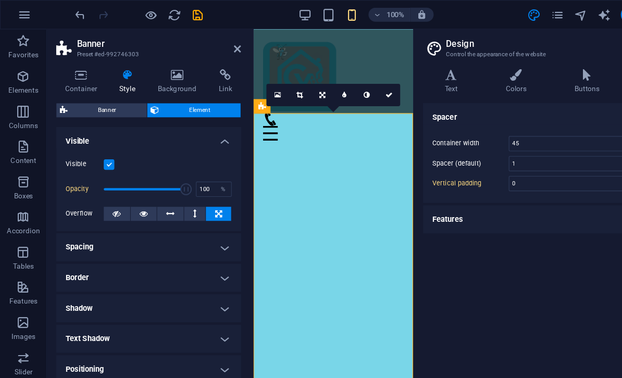
click at [197, 190] on icon at bounding box center [194, 190] width 6 height 13
click at [403, 198] on h4 "Features" at bounding box center [495, 194] width 238 height 25
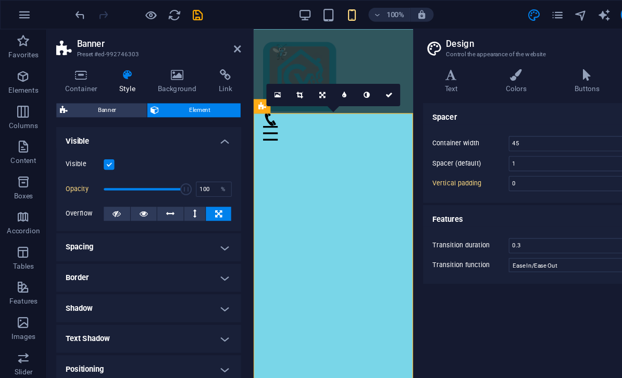
click at [163, 81] on h4 "Background" at bounding box center [159, 73] width 55 height 22
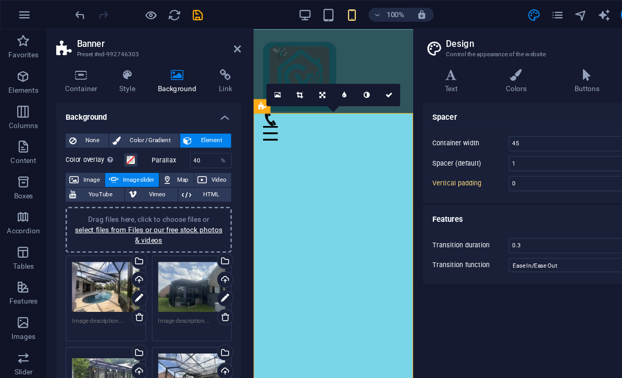
click at [149, 142] on label "Parallax" at bounding box center [152, 143] width 34 height 6
click at [144, 144] on label "Parallax" at bounding box center [152, 143] width 34 height 6
type input "40"
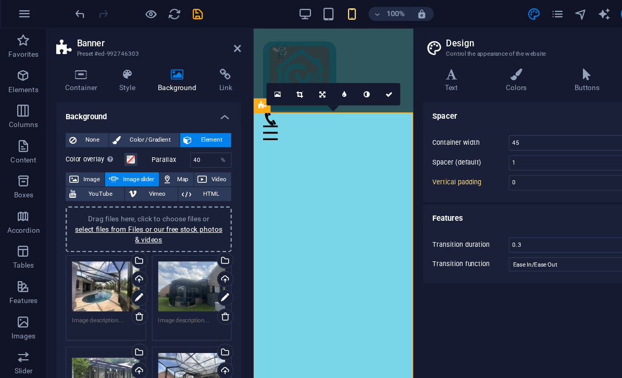
click at [151, 144] on label "Parallax" at bounding box center [152, 143] width 34 height 6
click at [151, 143] on label "Parallax" at bounding box center [152, 143] width 34 height 6
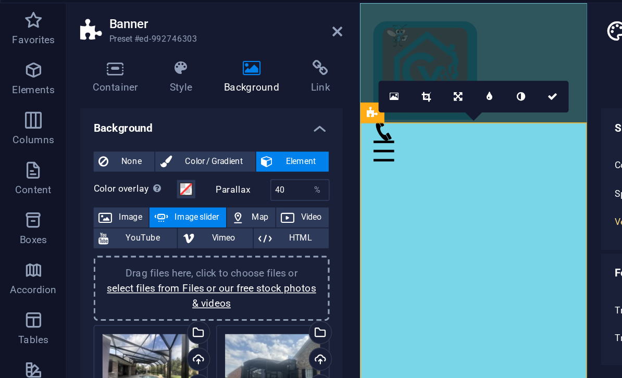
click at [103, 119] on icon at bounding box center [103, 125] width 7 height 13
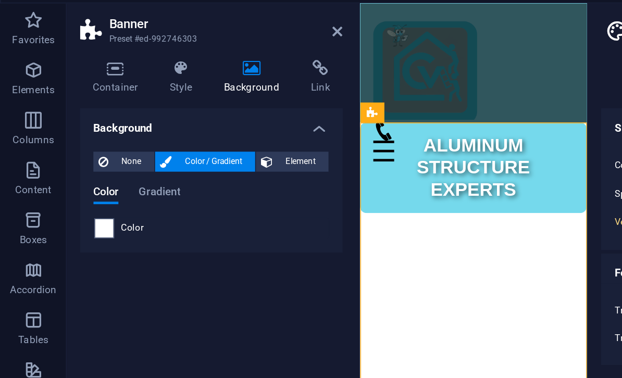
click at [181, 119] on span "Element" at bounding box center [188, 125] width 29 height 13
select select "ms"
select select "s"
select select "progressive"
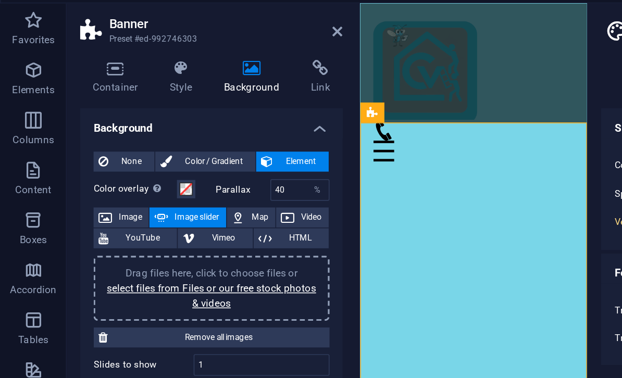
click at [150, 140] on label "Parallax" at bounding box center [152, 143] width 34 height 6
click at [120, 138] on span at bounding box center [116, 142] width 8 height 8
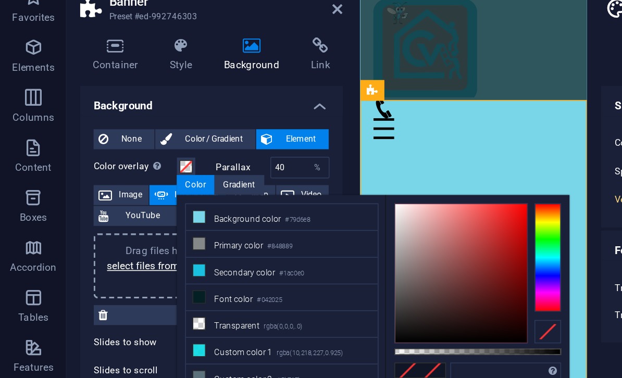
click at [158, 232] on li "Transparent rgba(0,0,0,.0)" at bounding box center [176, 240] width 120 height 17
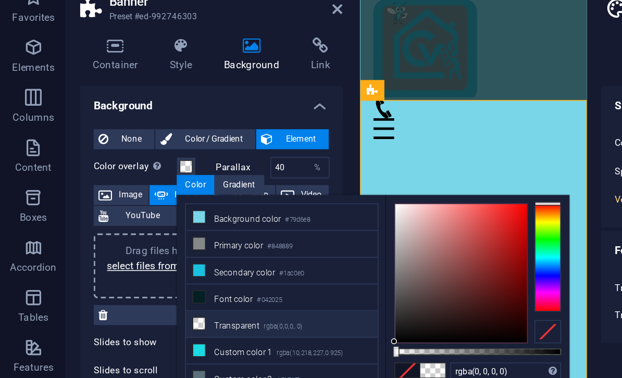
click at [166, 92] on h4 "Background" at bounding box center [132, 101] width 164 height 19
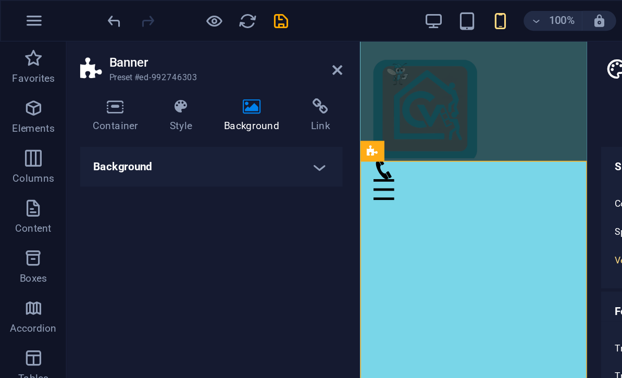
click at [153, 75] on h4 "Background" at bounding box center [159, 73] width 55 height 22
click at [160, 67] on icon at bounding box center [157, 67] width 51 height 10
click at [196, 114] on h4 "Background" at bounding box center [132, 104] width 164 height 25
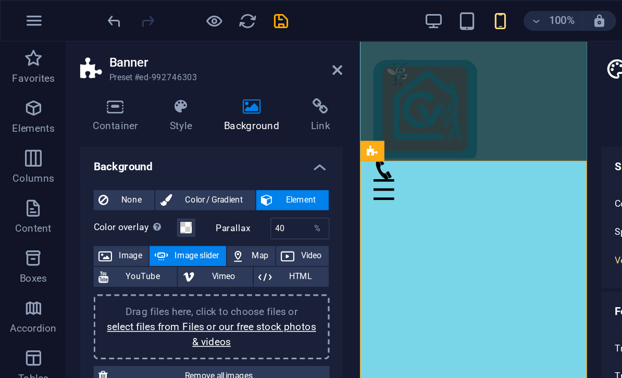
click at [196, 114] on div "None Color / Gradient Element Stretch background to full-width Color overlay Pl…" at bounding box center [132, 283] width 164 height 344
click at [117, 142] on span at bounding box center [116, 142] width 8 height 8
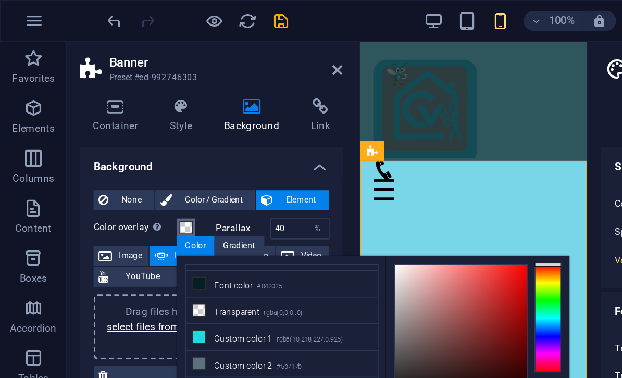
scroll to position [45, 0]
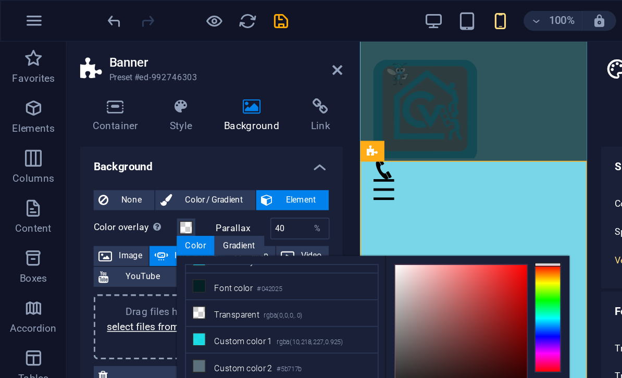
click at [140, 145] on label "Parallax" at bounding box center [152, 143] width 34 height 6
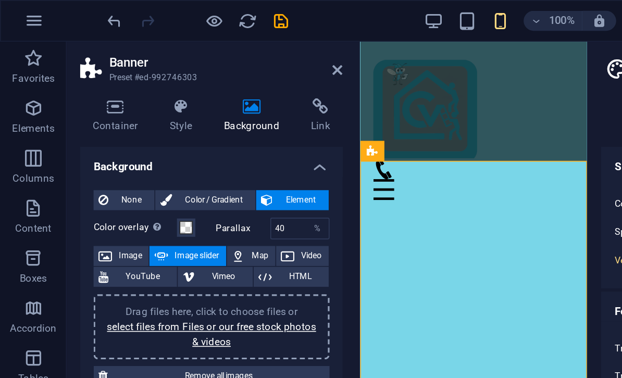
click at [140, 145] on label "Parallax" at bounding box center [152, 143] width 34 height 6
click at [118, 139] on span at bounding box center [116, 142] width 8 height 8
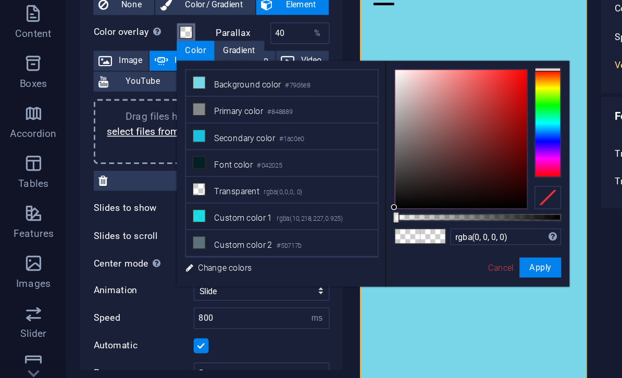
scroll to position [0, 0]
click at [179, 232] on li "Transparent rgba(0,0,0,.0)" at bounding box center [176, 240] width 120 height 17
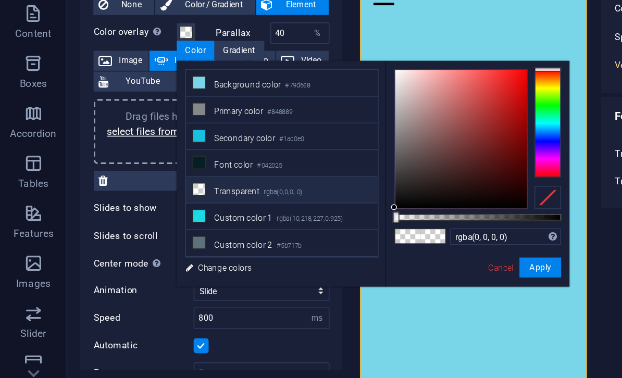
click at [174, 232] on li "Transparent rgba(0,0,0,.0)" at bounding box center [176, 240] width 120 height 17
click at [144, 232] on li "Transparent rgba(0,0,0,.0)" at bounding box center [176, 240] width 120 height 17
click at [143, 232] on li "Transparent rgba(0,0,0,.0)" at bounding box center [176, 240] width 120 height 17
click at [181, 249] on li "Custom color 1 rgba(10,218,227,0.925)" at bounding box center [176, 257] width 120 height 17
type input "rgba(10, 218, 227, 0.925)"
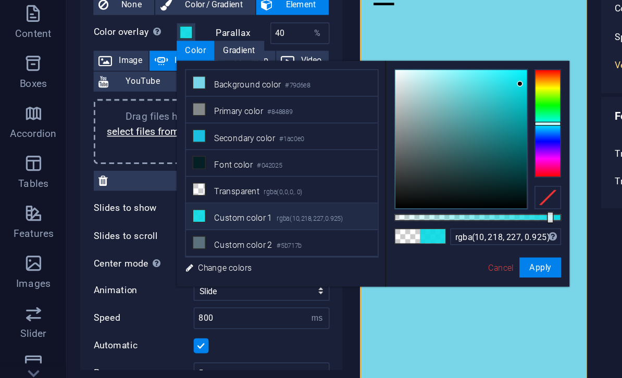
click at [103, 246] on div "Slides to show 1" at bounding box center [132, 253] width 148 height 14
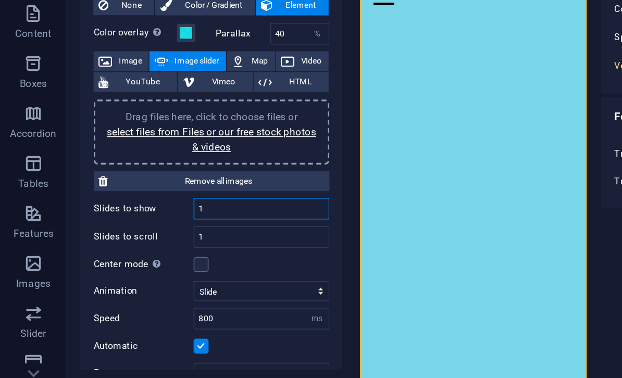
type input "1"
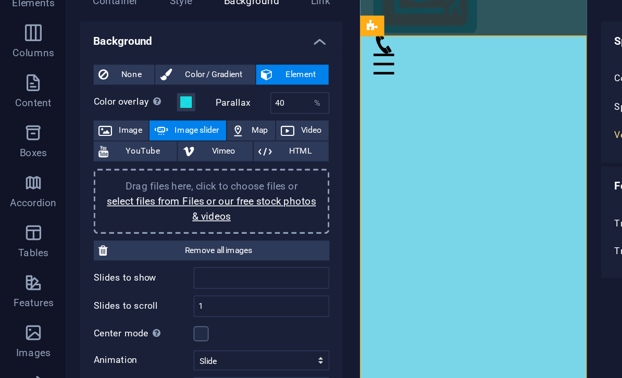
click at [172, 201] on link "select files from Files or our free stock photos & videos" at bounding box center [132, 209] width 131 height 17
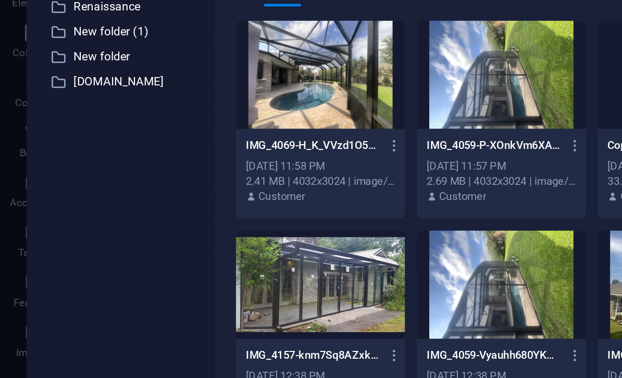
type input "1"
click at [216, 91] on div at bounding box center [201, 125] width 106 height 68
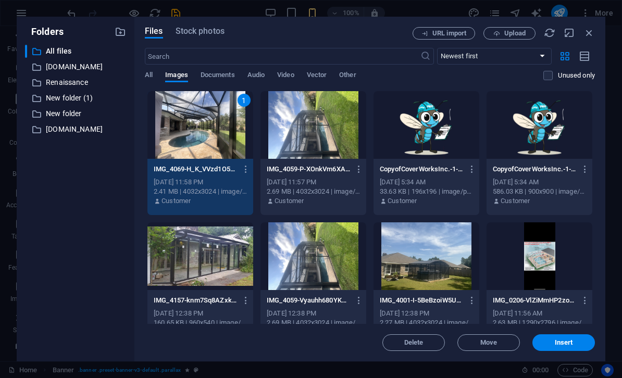
click at [555, 340] on span "Insert" at bounding box center [564, 343] width 18 height 6
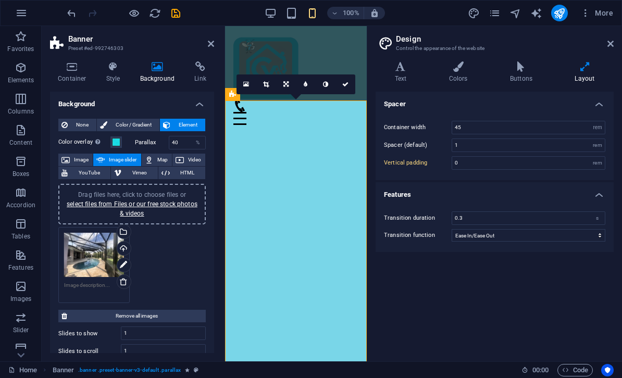
click at [299, 71] on img "1/1" at bounding box center [296, 71] width 142 height 0
click at [114, 142] on span at bounding box center [116, 142] width 8 height 8
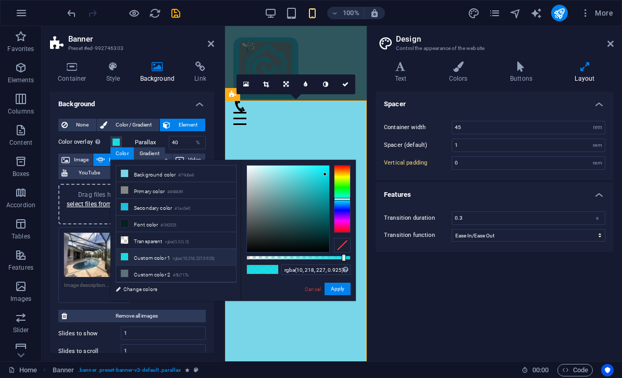
click at [163, 242] on li "Transparent rgba(0,0,0,.0)" at bounding box center [176, 240] width 120 height 17
type input "rgba(0, 0, 0, 0)"
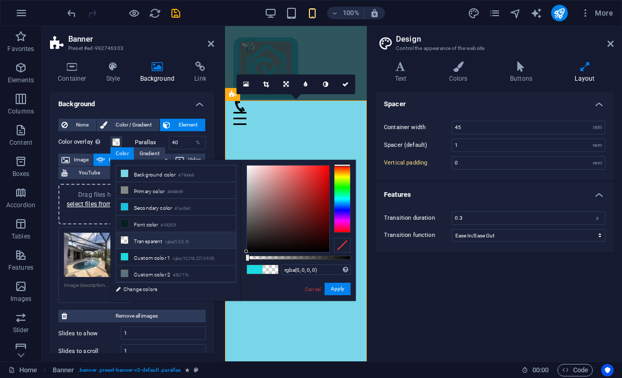
click at [278, 46] on div at bounding box center [296, 66] width 125 height 65
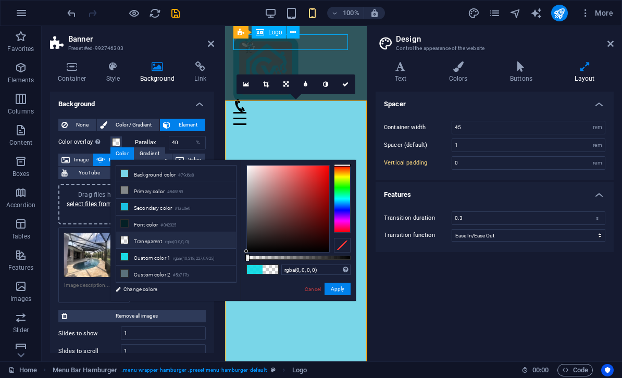
type input "5"
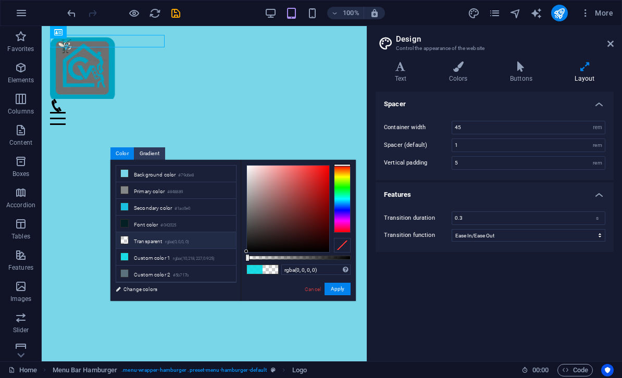
click at [317, 137] on img "1/1" at bounding box center [204, 137] width 325 height 0
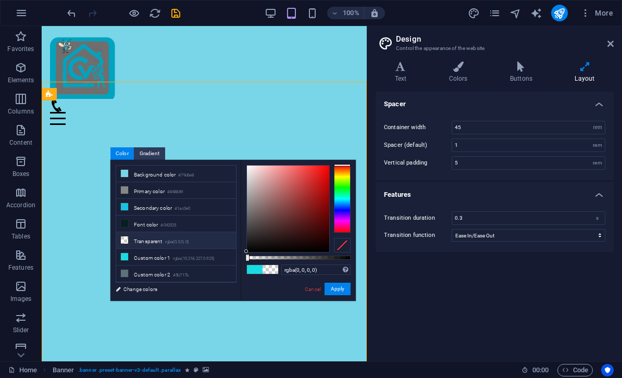
click at [311, 137] on img "1/1" at bounding box center [204, 137] width 325 height 0
select select "ms"
select select "s"
select select "progressive"
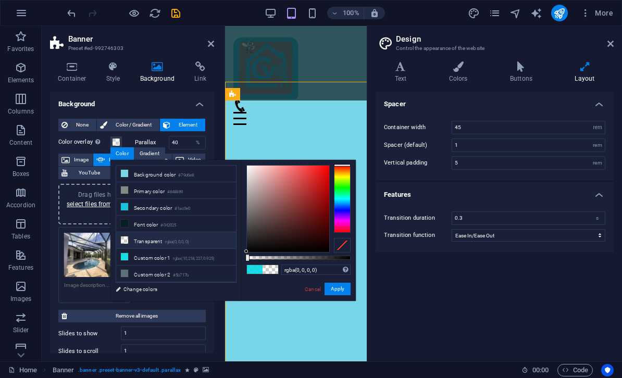
type input "0"
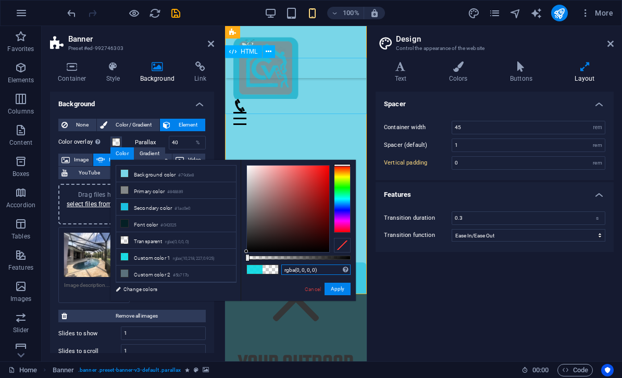
scroll to position [223, 0]
click at [90, 203] on link "select files from Files or our free stock photos & videos" at bounding box center [132, 209] width 131 height 17
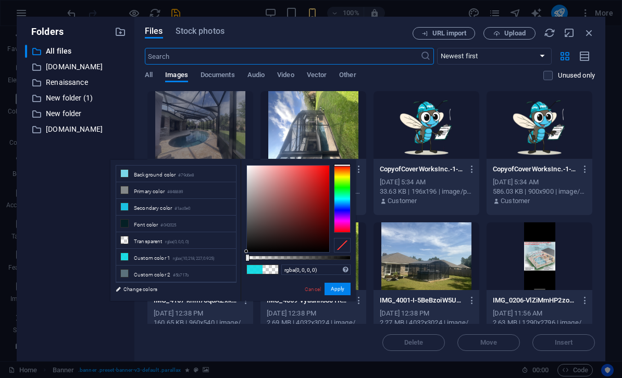
click at [313, 287] on link "Cancel" at bounding box center [313, 290] width 18 height 8
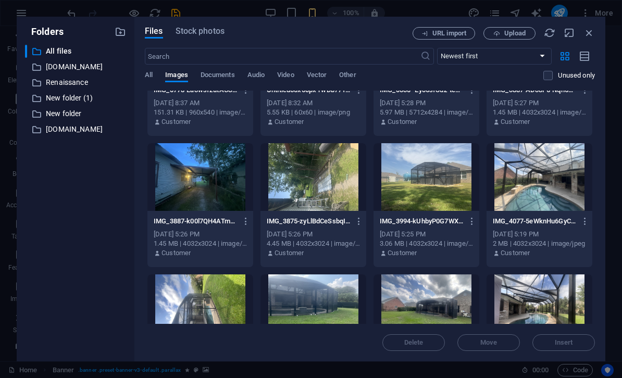
scroll to position [1263, 0]
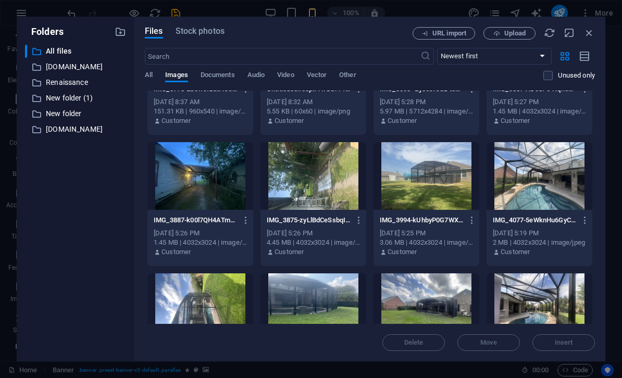
click at [545, 166] on div at bounding box center [540, 176] width 106 height 68
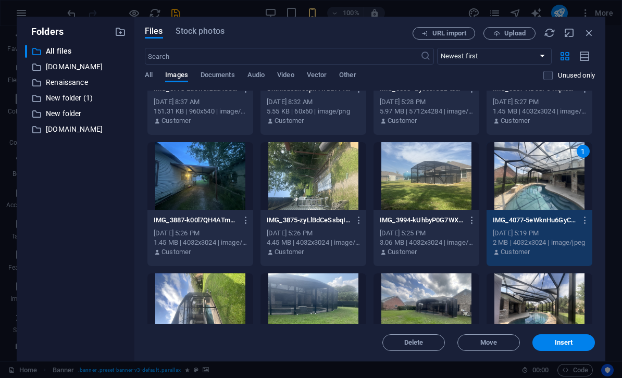
click at [566, 342] on span "Insert" at bounding box center [564, 343] width 18 height 6
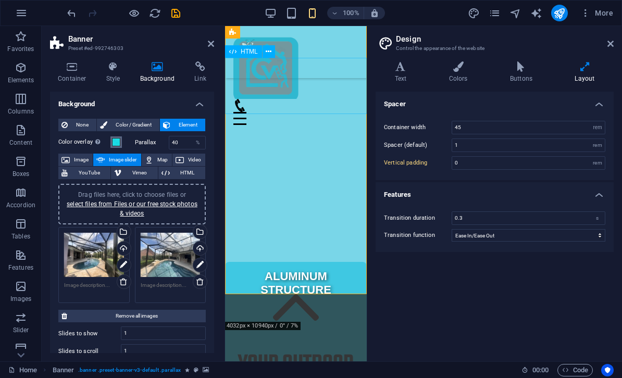
click at [113, 139] on span at bounding box center [116, 142] width 8 height 8
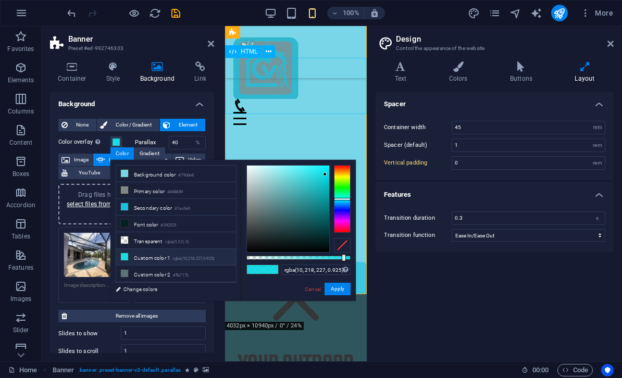
click at [144, 243] on li "Transparent rgba(0,0,0,.0)" at bounding box center [176, 240] width 120 height 17
type input "rgba(0, 0, 0, 0)"
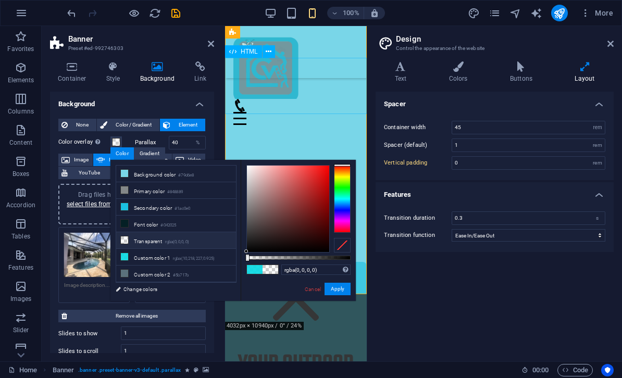
click at [320, 262] on div "ALUMINUM STRUCTURE EXPERTS" at bounding box center [296, 290] width 142 height 57
click at [187, 39] on h2 "Banner" at bounding box center [141, 38] width 146 height 9
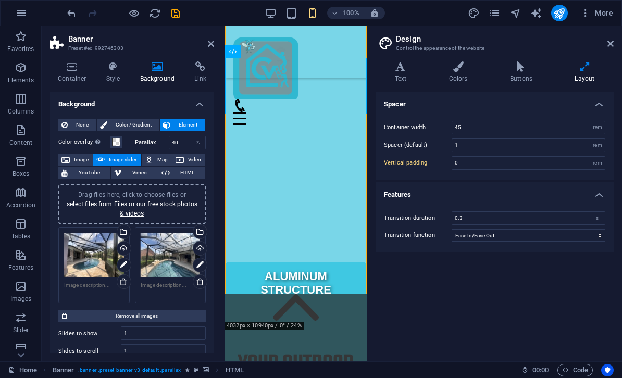
click at [92, 249] on div "Drag files here, click to choose files or select files from Files or our free s…" at bounding box center [94, 255] width 60 height 45
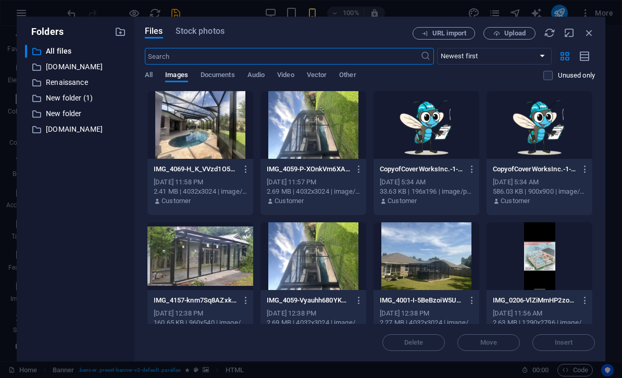
click at [164, 262] on div at bounding box center [201, 257] width 106 height 68
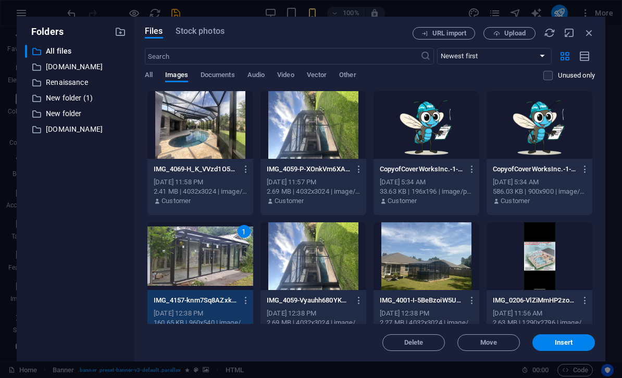
click at [592, 31] on icon "button" at bounding box center [589, 32] width 11 height 11
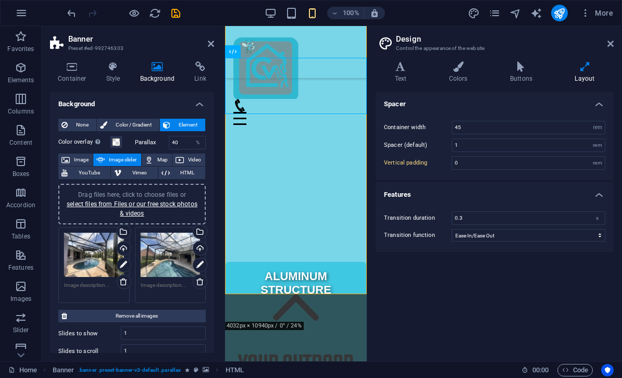
click at [166, 205] on link "select files from Files or our free stock photos & videos" at bounding box center [132, 209] width 131 height 17
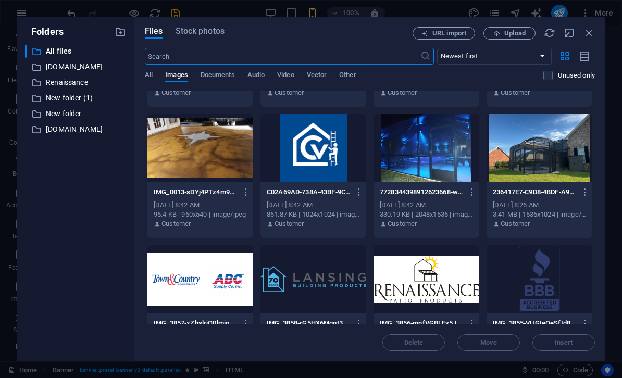
scroll to position [2210, 0]
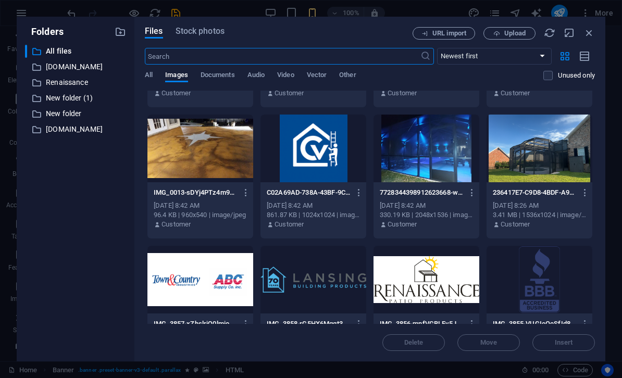
click at [433, 145] on div at bounding box center [427, 149] width 106 height 68
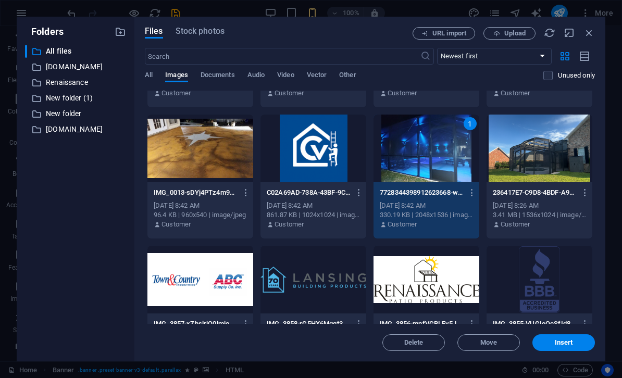
click at [435, 153] on div "1" at bounding box center [427, 149] width 106 height 68
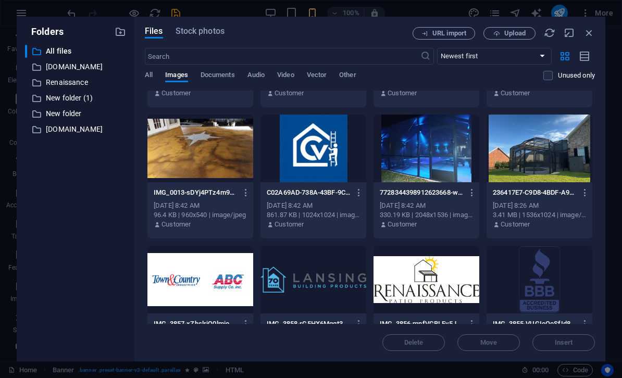
click at [213, 154] on div at bounding box center [201, 149] width 106 height 68
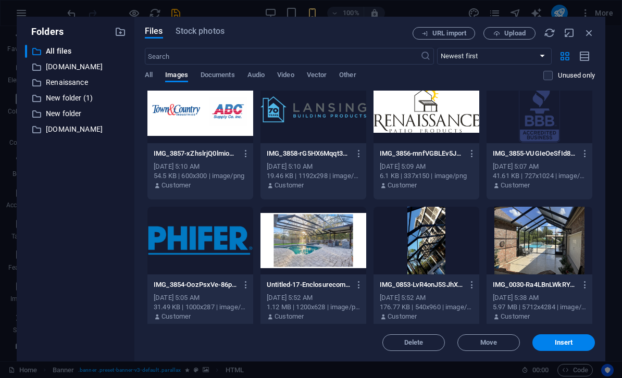
scroll to position [2381, 0]
click at [561, 350] on button "Insert" at bounding box center [564, 343] width 63 height 17
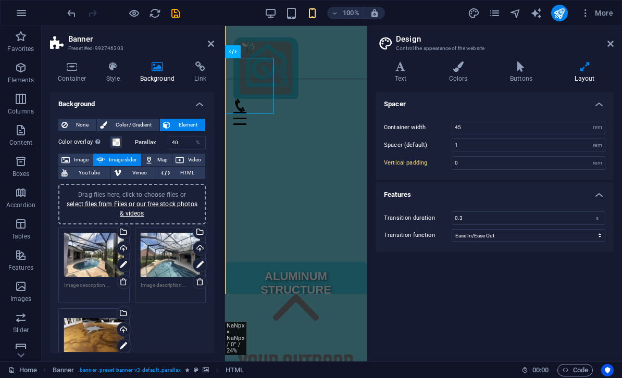
click at [562, 351] on div "Spacer Container width 45 rem px Spacer (default) 1 rem Vertical padding 0 rem …" at bounding box center [495, 223] width 238 height 262
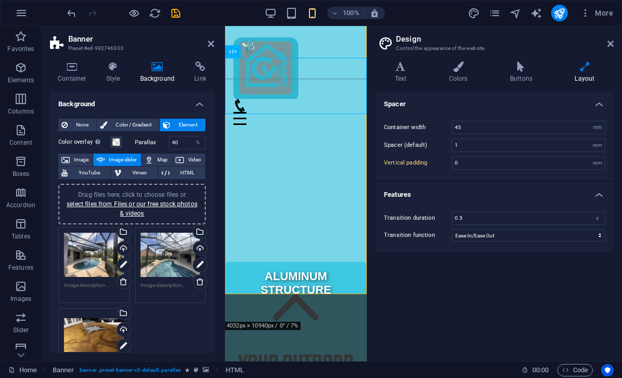
click at [178, 204] on link "select files from Files or our free stock photos & videos" at bounding box center [132, 209] width 131 height 17
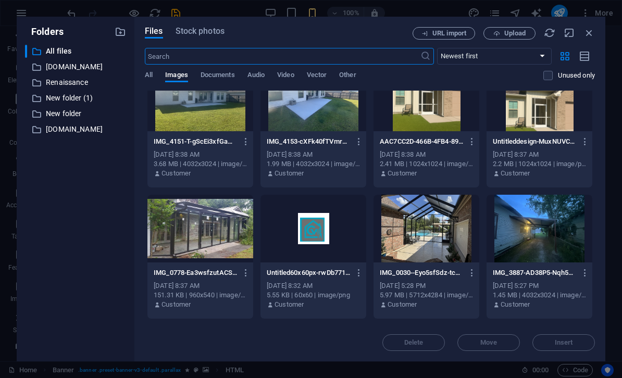
scroll to position [1090, 0]
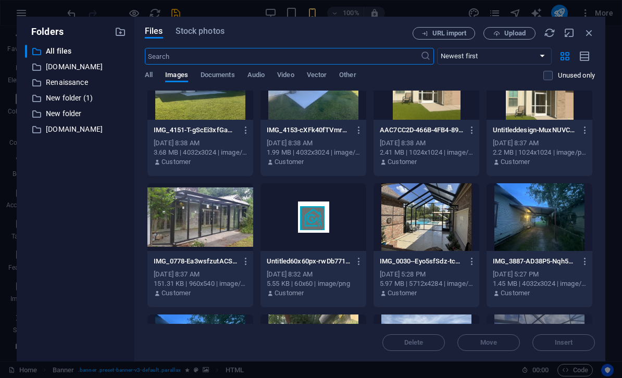
click at [218, 219] on div at bounding box center [201, 217] width 106 height 68
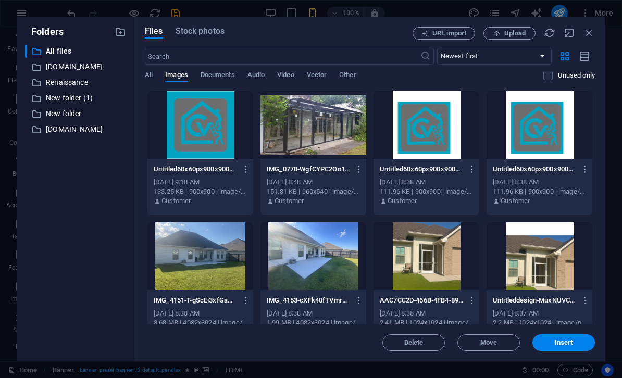
scroll to position [919, 0]
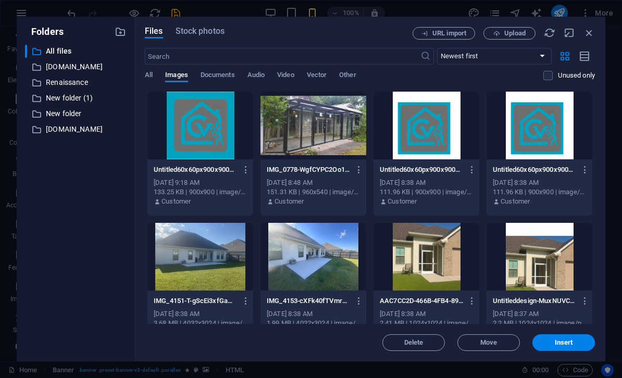
click at [340, 129] on div at bounding box center [314, 126] width 106 height 68
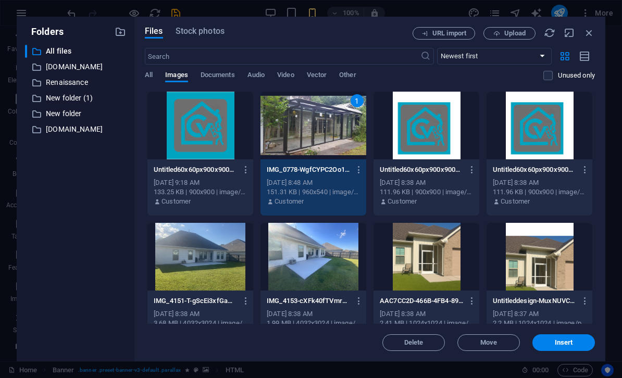
click at [559, 332] on div "Delete Move Insert" at bounding box center [370, 337] width 450 height 27
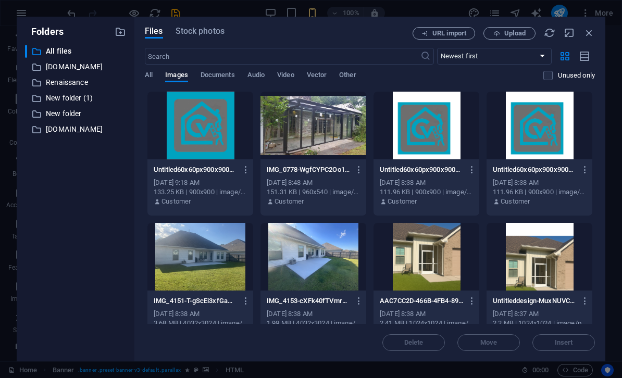
click at [559, 332] on div "Delete Move Insert" at bounding box center [370, 337] width 450 height 27
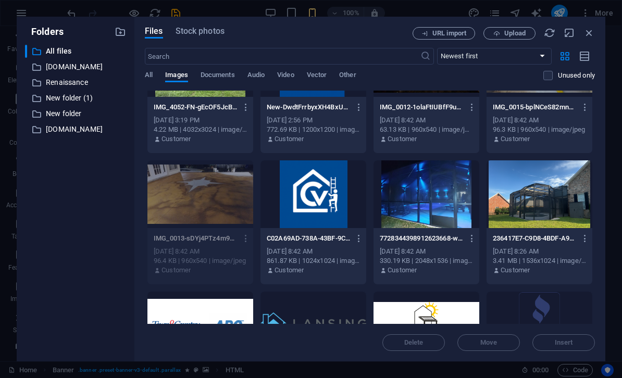
scroll to position [2168, 0]
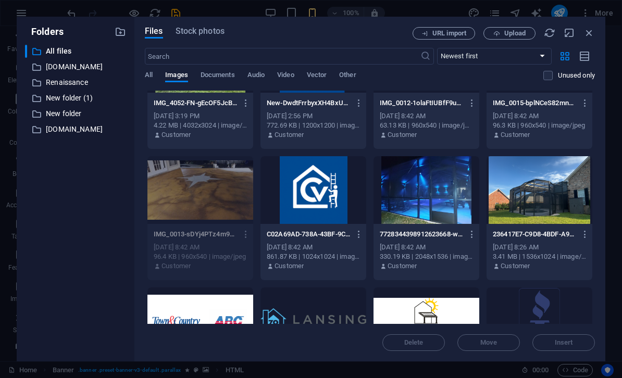
click at [548, 211] on div at bounding box center [540, 190] width 106 height 68
click at [350, 212] on input "0.3" at bounding box center [273, 218] width 153 height 13
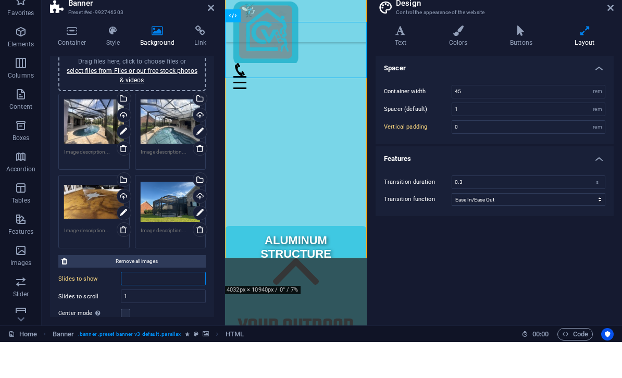
scroll to position [0, 0]
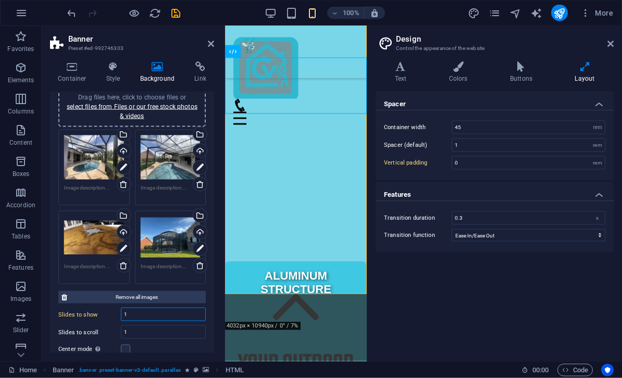
type input "1"
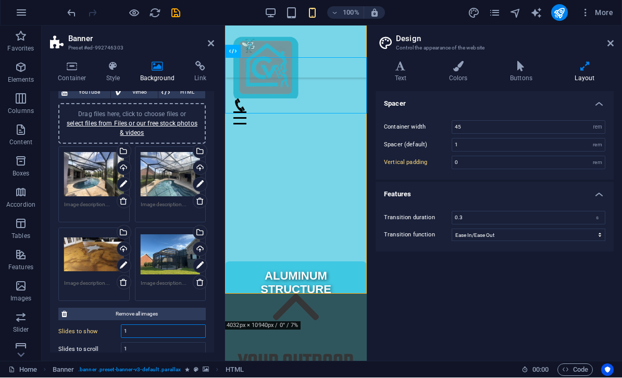
scroll to position [79, 0]
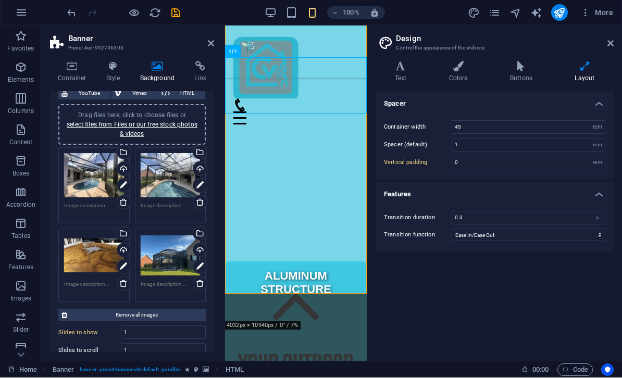
click at [141, 126] on link "select files from Files or our free stock photos & videos" at bounding box center [132, 129] width 131 height 17
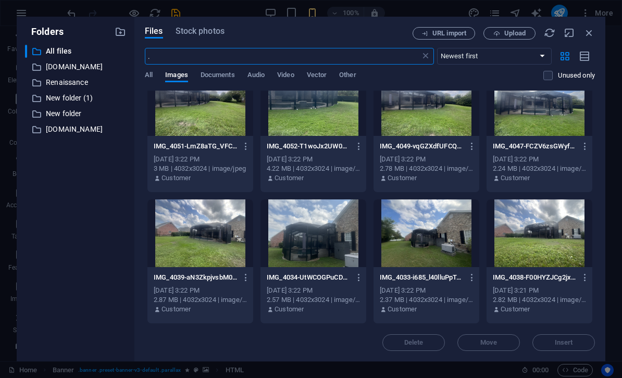
scroll to position [811, 0]
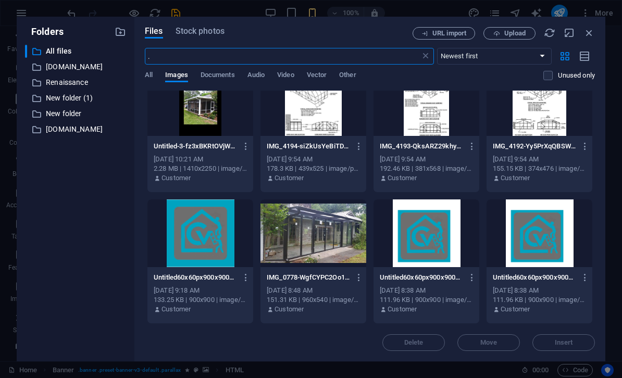
type input "."
click at [147, 79] on span "All" at bounding box center [149, 76] width 8 height 15
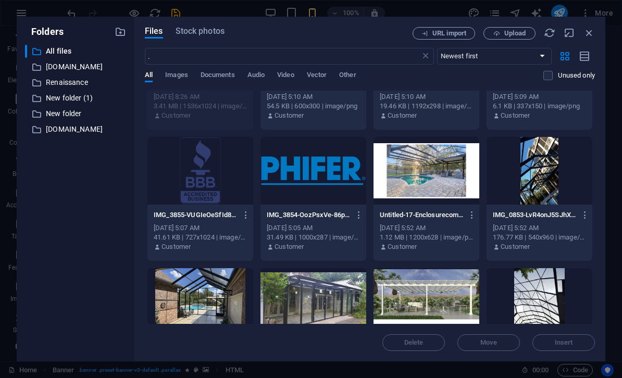
scroll to position [2450, 0]
click at [334, 180] on div at bounding box center [314, 172] width 106 height 68
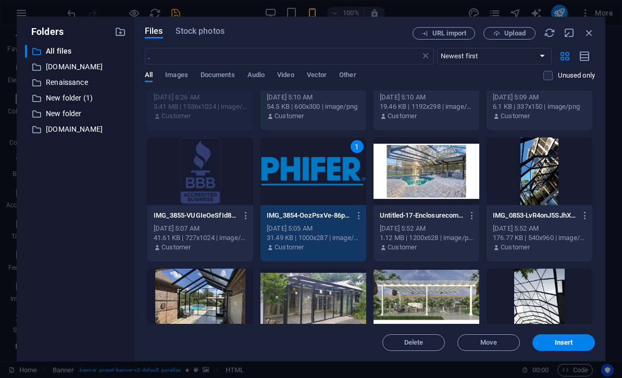
click at [349, 171] on div "1" at bounding box center [314, 172] width 106 height 68
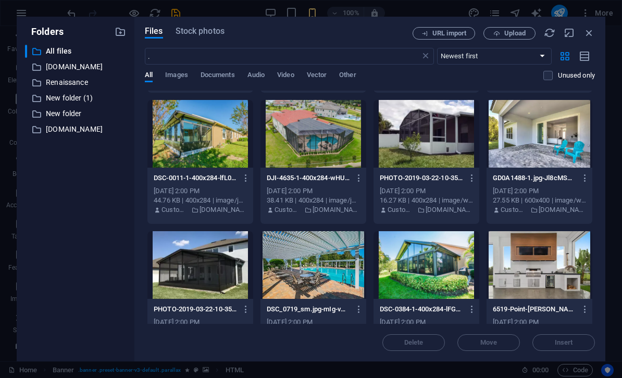
scroll to position [7611, 0]
click at [407, 250] on div at bounding box center [427, 265] width 106 height 68
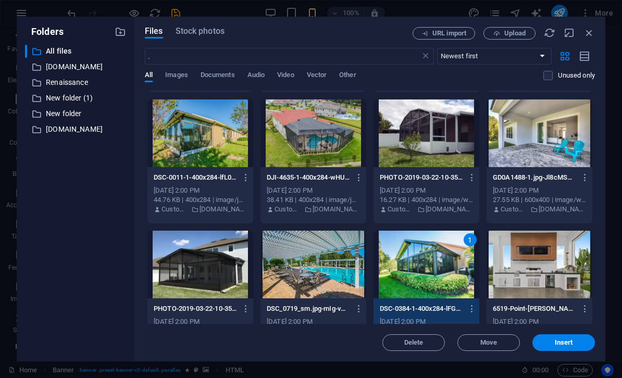
click at [557, 340] on span "Insert" at bounding box center [564, 343] width 18 height 6
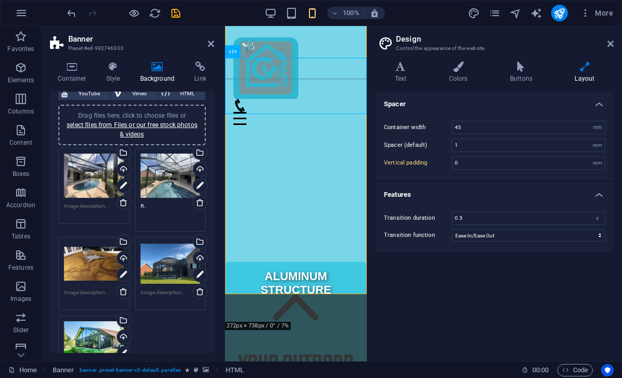
type textarea "R"
click at [99, 336] on div "Drag files here, click to choose files or select files from Files or our free s…" at bounding box center [94, 343] width 60 height 43
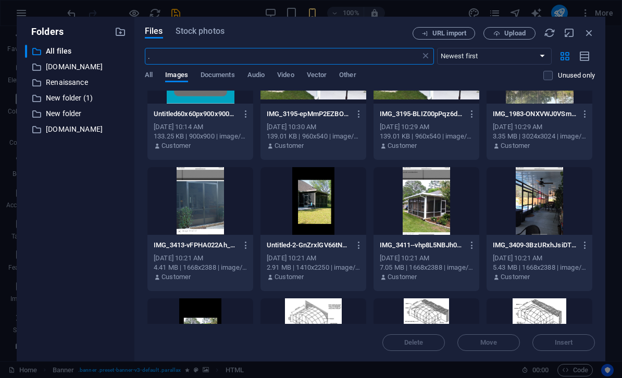
scroll to position [581, 0]
click at [439, 195] on div at bounding box center [427, 201] width 106 height 68
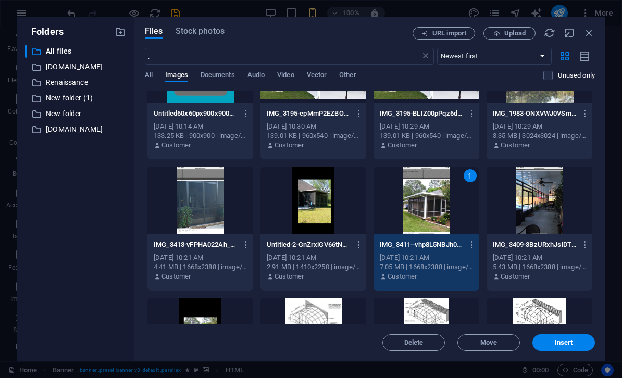
click at [557, 341] on span "Insert" at bounding box center [564, 343] width 18 height 6
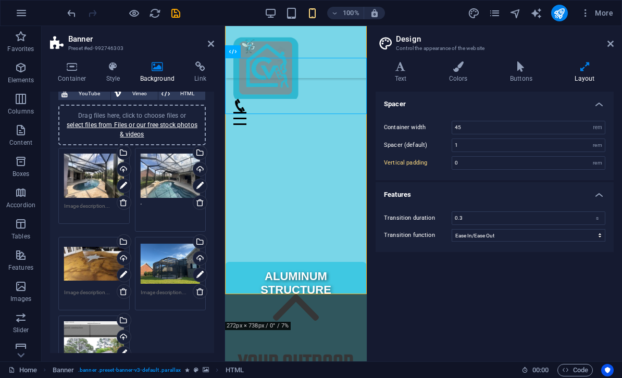
type textarea "'"
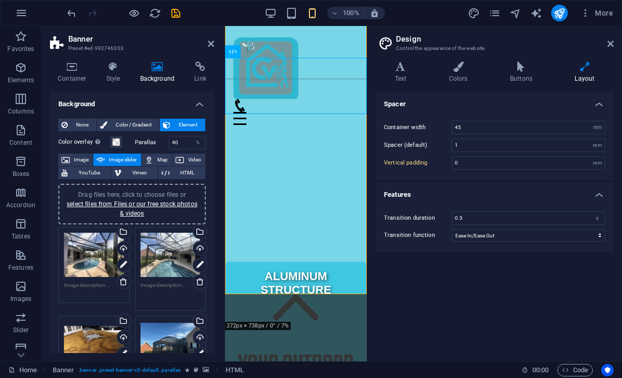
scroll to position [0, 0]
click at [155, 205] on link "select files from Files or our free stock photos & videos" at bounding box center [132, 209] width 131 height 17
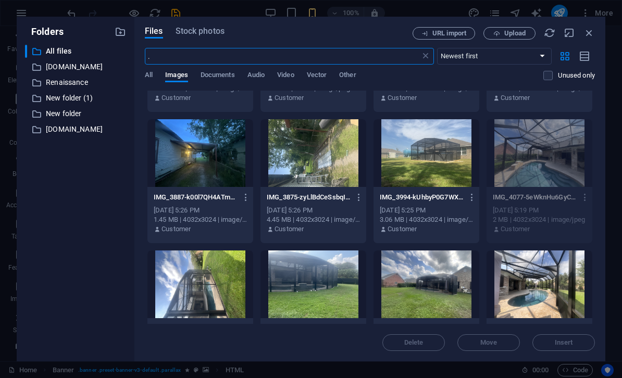
scroll to position [1288, 0]
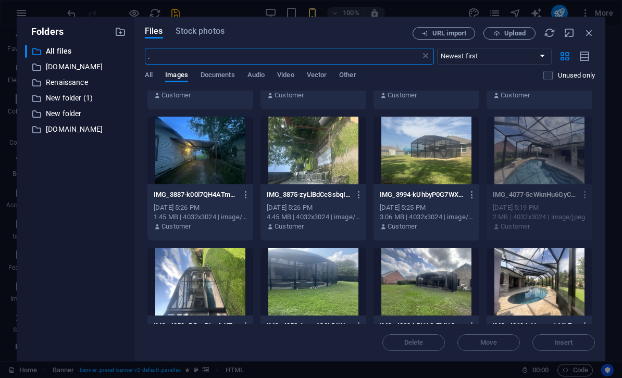
click at [555, 136] on div at bounding box center [540, 151] width 106 height 68
click at [531, 143] on div at bounding box center [540, 151] width 106 height 68
click at [538, 179] on div at bounding box center [540, 151] width 106 height 68
click at [525, 154] on div at bounding box center [540, 151] width 106 height 68
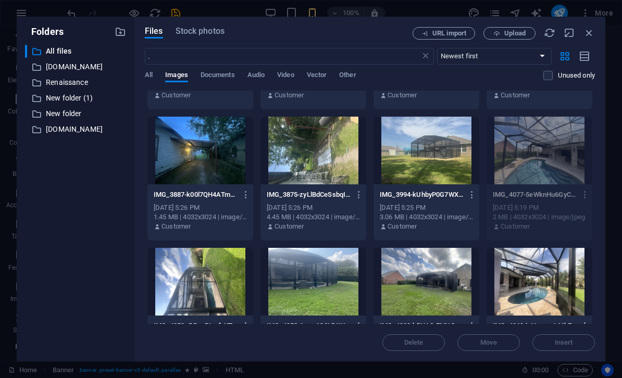
click at [551, 148] on div at bounding box center [540, 151] width 106 height 68
click at [550, 147] on div at bounding box center [540, 151] width 106 height 68
click at [547, 168] on div at bounding box center [540, 151] width 106 height 68
click at [546, 168] on div at bounding box center [540, 151] width 106 height 68
click at [492, 96] on div "IMG_3887-AD38P5-Nqh5TFPwS_ePPzg.jpeg IMG_3887-AD38P5-Nqh5TFPwS_ePPzg.jpeg Sep 1…" at bounding box center [540, 79] width 106 height 53
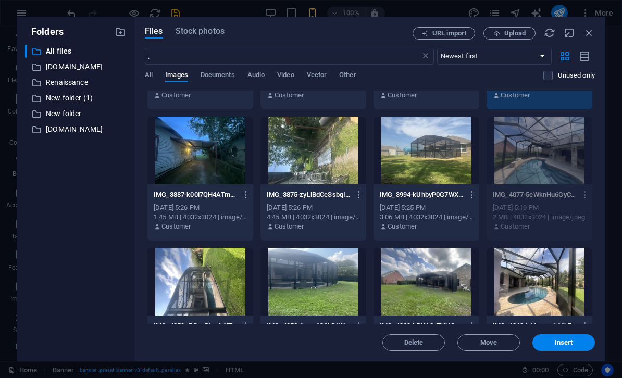
click at [550, 142] on div at bounding box center [540, 151] width 106 height 68
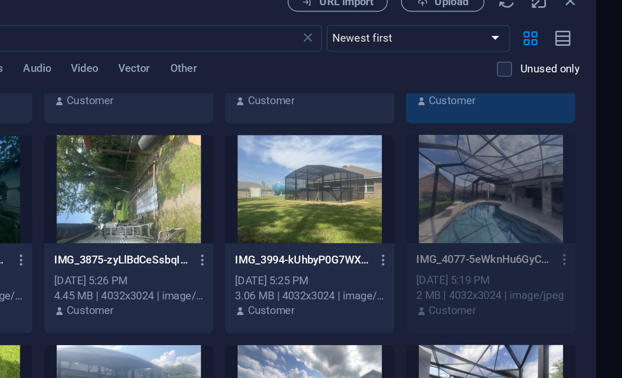
click at [487, 117] on div at bounding box center [540, 151] width 106 height 68
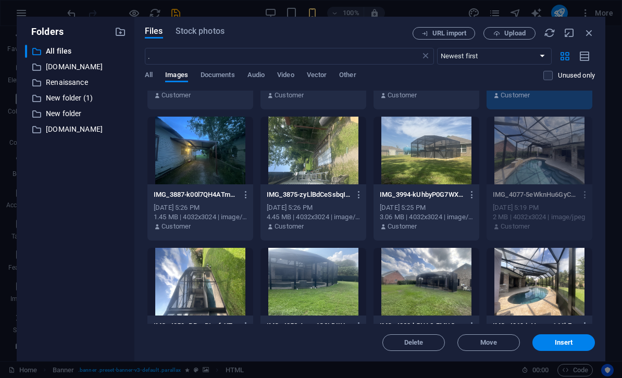
click at [555, 141] on div at bounding box center [540, 151] width 106 height 68
click at [553, 336] on button "Insert" at bounding box center [564, 343] width 63 height 17
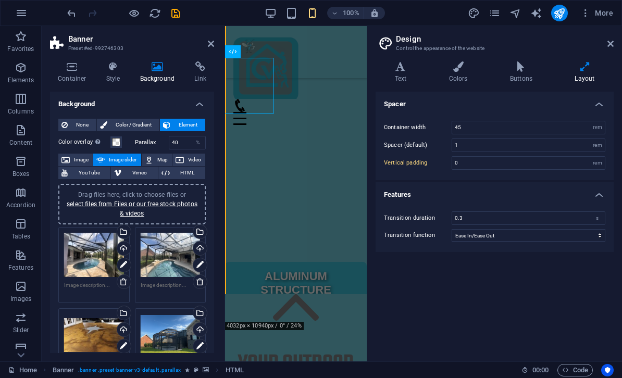
click at [553, 336] on div "Spacer Container width 45 rem px Spacer (default) 1 rem Vertical padding 0 rem …" at bounding box center [495, 223] width 238 height 262
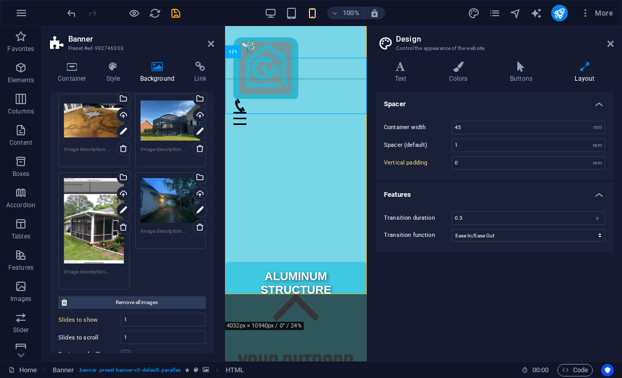
scroll to position [224, 0]
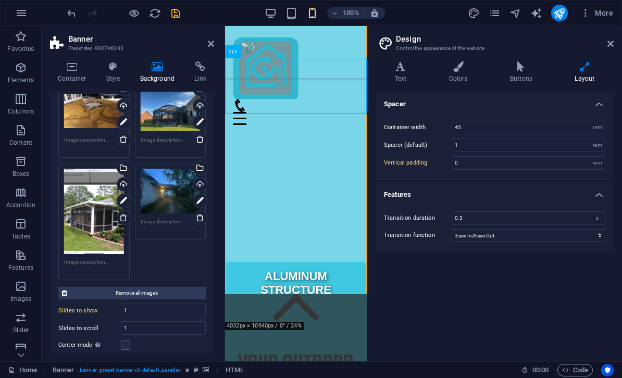
click at [202, 221] on icon at bounding box center [200, 218] width 8 height 8
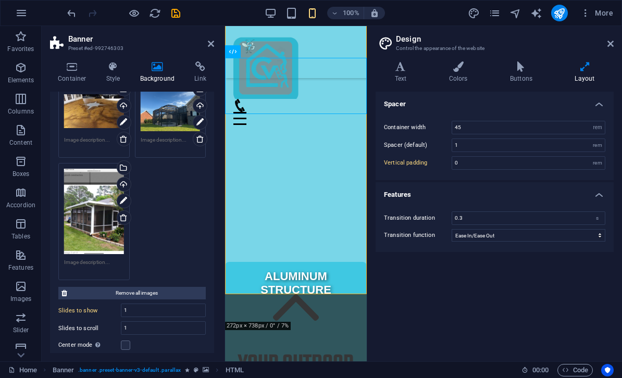
click at [434, 303] on div "Spacer Container width 45 rem px Spacer (default) 1 rem Vertical padding 0 rem …" at bounding box center [495, 223] width 238 height 262
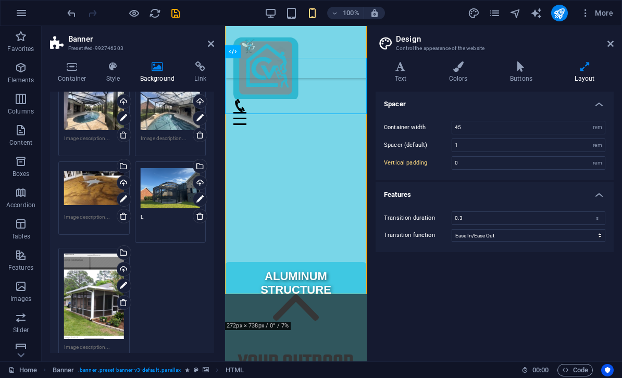
scroll to position [151, 0]
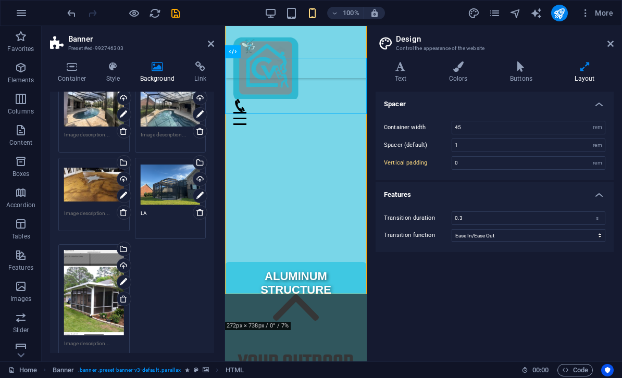
type textarea "LA"
click at [192, 280] on div "Drag files here, click to choose files or select files from Files or our free s…" at bounding box center [132, 219] width 153 height 291
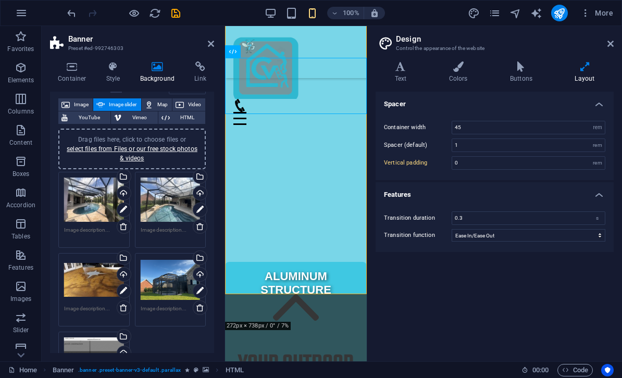
scroll to position [38, 0]
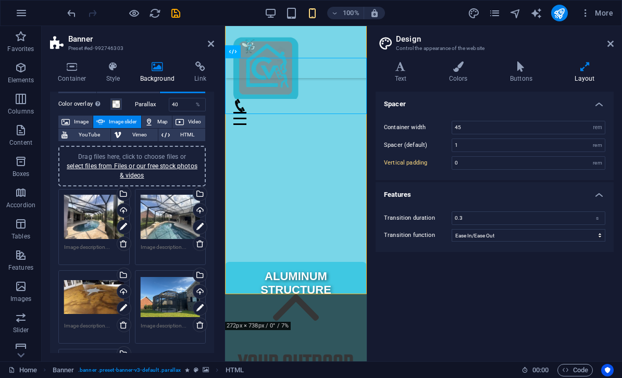
click at [165, 166] on link "select files from Files or our free stock photos & videos" at bounding box center [132, 171] width 131 height 17
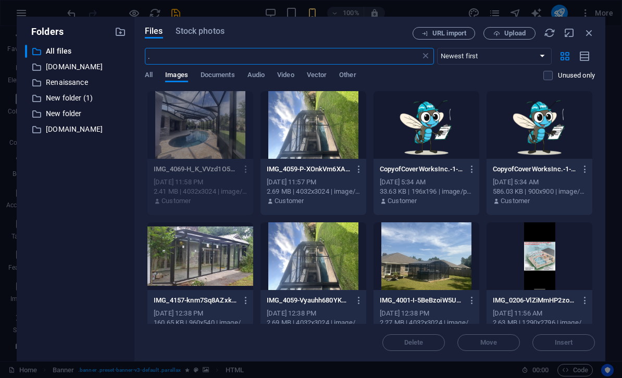
click at [210, 249] on div at bounding box center [201, 257] width 106 height 68
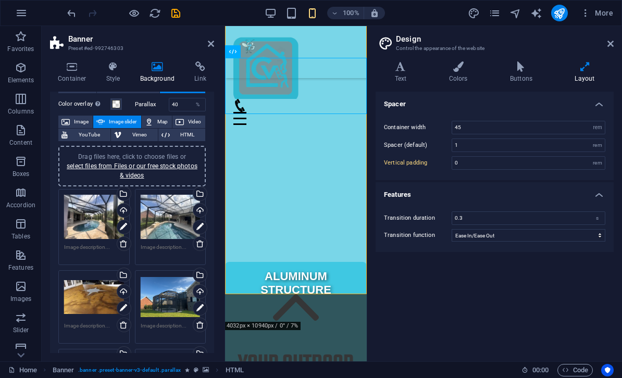
type input "."
click at [185, 1] on div "100% More" at bounding box center [311, 13] width 621 height 25
click at [178, 18] on icon "save" at bounding box center [176, 13] width 12 height 12
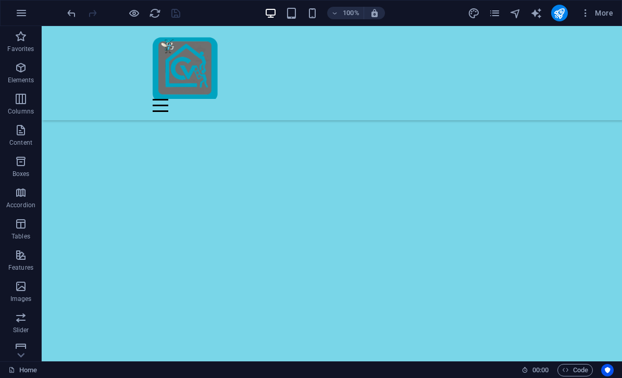
scroll to position [39, 0]
click at [554, 17] on icon "publish" at bounding box center [560, 13] width 12 height 12
click at [567, 13] on button "publish" at bounding box center [560, 13] width 17 height 17
click at [568, 11] on button "publish" at bounding box center [560, 13] width 17 height 17
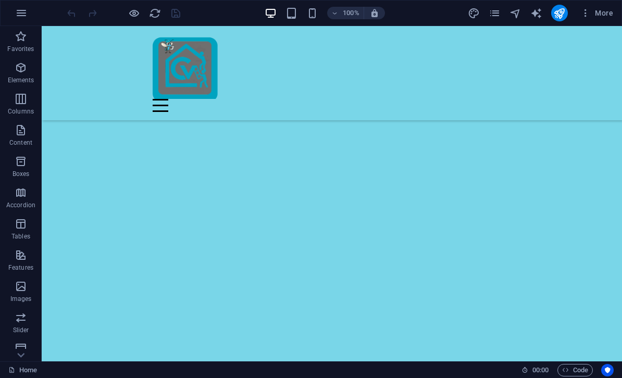
select select "vh"
select select "px"
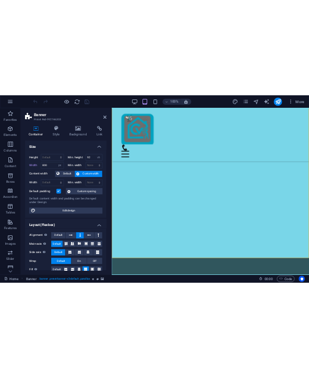
scroll to position [0, 0]
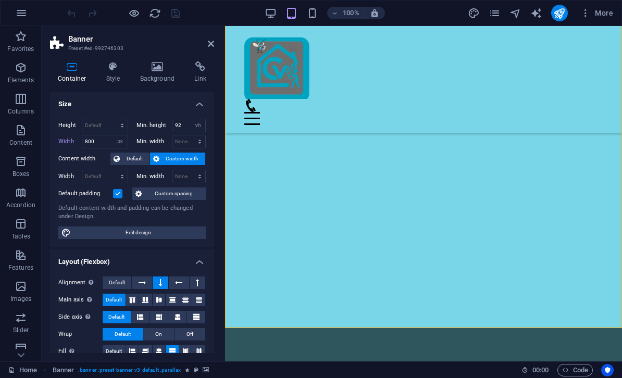
click at [97, 230] on span "Edit design" at bounding box center [138, 233] width 129 height 13
select select "rem"
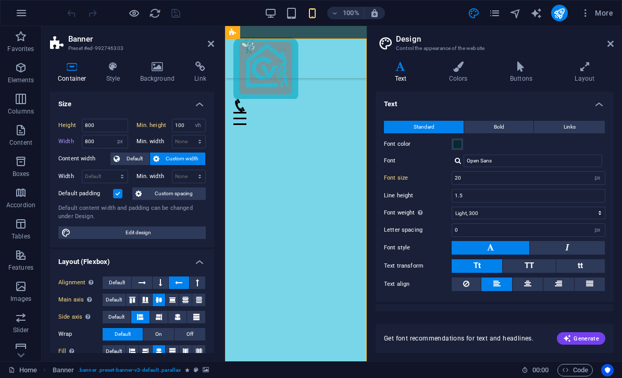
type input "800"
select select "px"
type input "100"
select select "px"
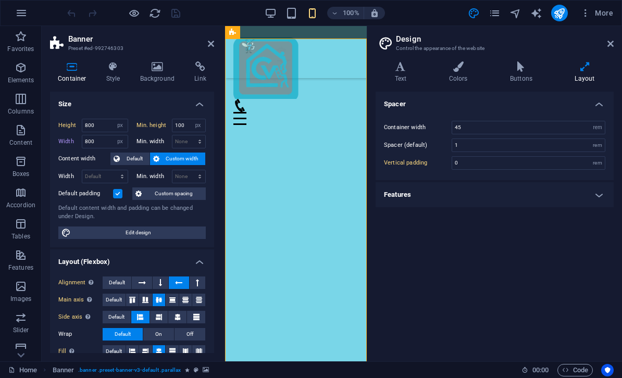
click at [82, 227] on span "Edit design" at bounding box center [138, 233] width 129 height 13
click at [573, 196] on h4 "Features" at bounding box center [495, 194] width 238 height 25
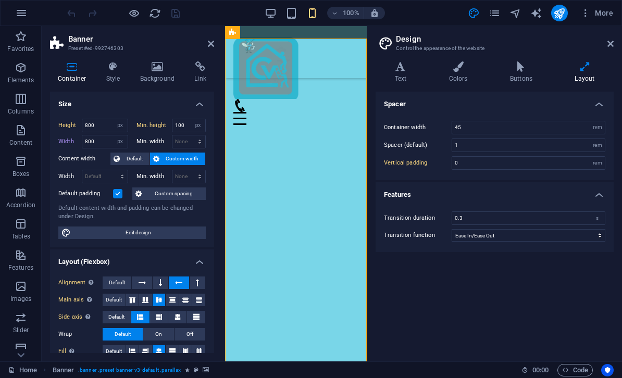
click at [584, 66] on icon at bounding box center [585, 67] width 58 height 10
click at [531, 75] on h4 "Buttons" at bounding box center [523, 73] width 65 height 22
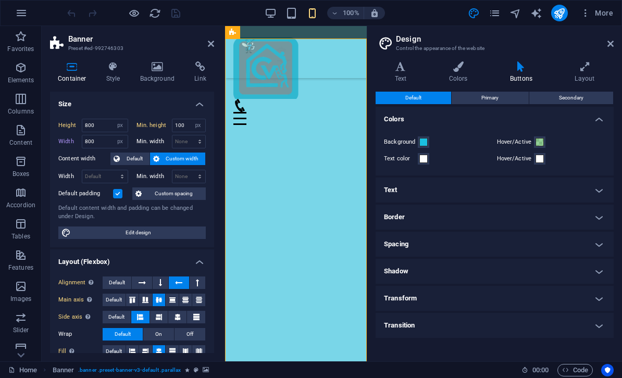
click at [464, 64] on icon at bounding box center [458, 67] width 57 height 10
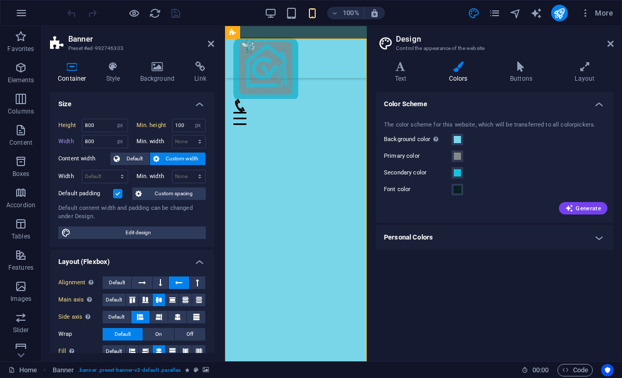
click at [111, 78] on h4 "Style" at bounding box center [116, 73] width 34 height 22
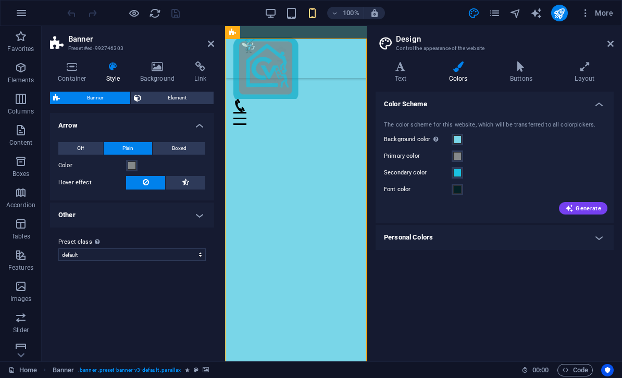
click at [76, 218] on h4 "Other" at bounding box center [132, 215] width 164 height 25
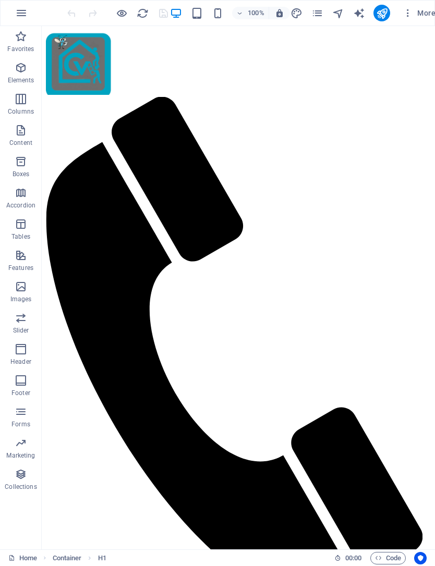
scroll to position [62, 0]
